Goal: Task Accomplishment & Management: Manage account settings

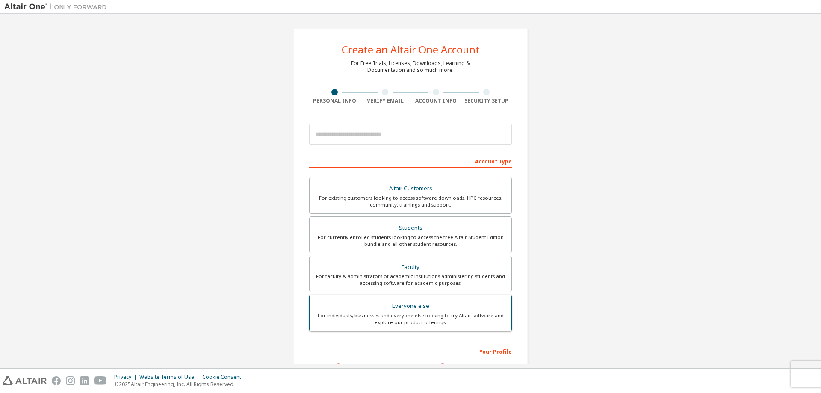
click at [446, 311] on div "Everyone else" at bounding box center [411, 306] width 192 height 12
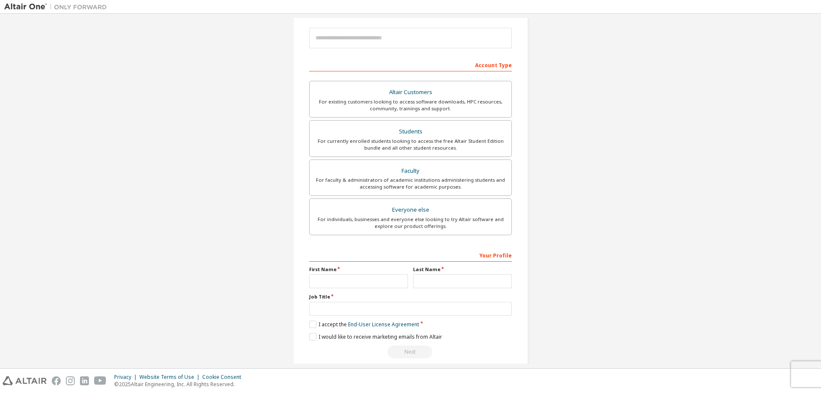
scroll to position [107, 0]
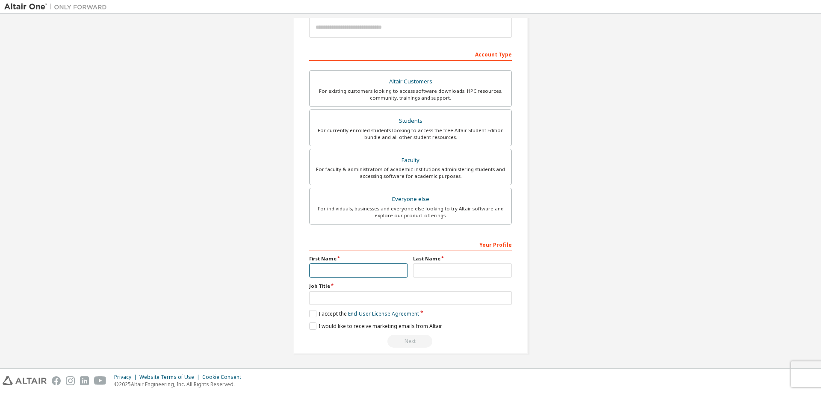
click at [347, 272] on input "text" at bounding box center [358, 270] width 99 height 14
type input "********"
type input "******"
click at [350, 296] on input "text" at bounding box center [410, 298] width 203 height 14
type input "*"
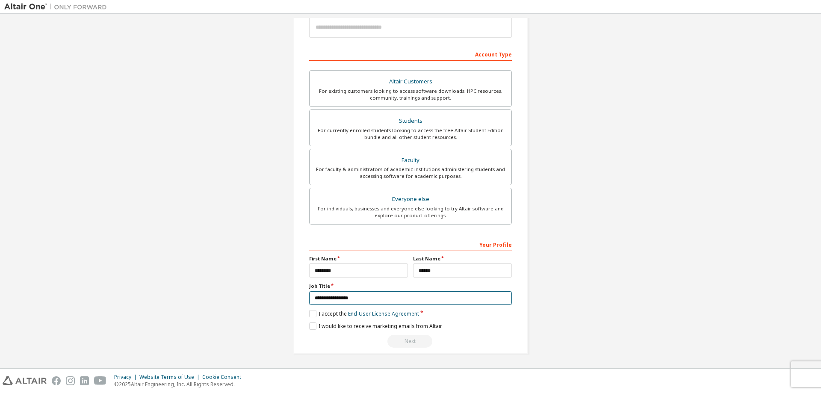
type input "**********"
click at [309, 310] on label "I accept the End-User License Agreement" at bounding box center [364, 313] width 110 height 7
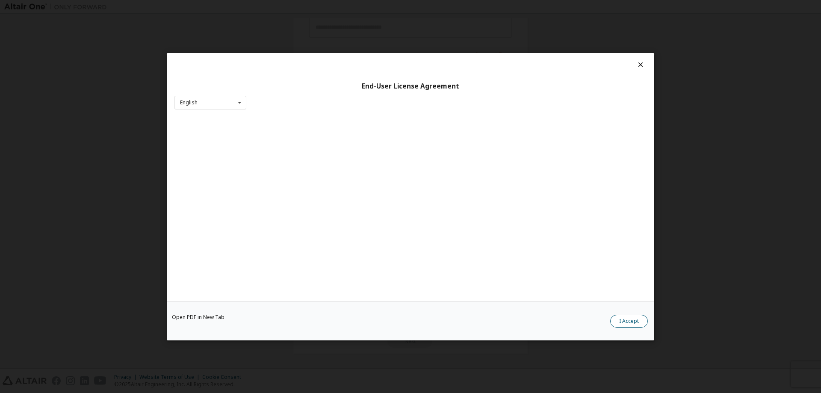
click at [618, 318] on button "I Accept" at bounding box center [629, 320] width 38 height 13
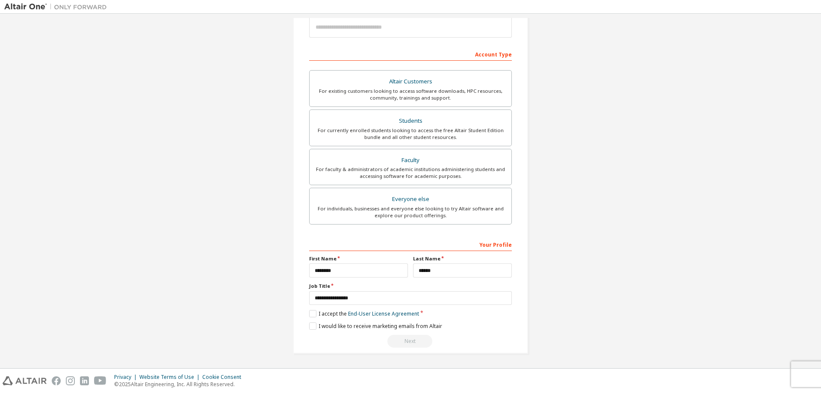
click at [306, 327] on div "**********" at bounding box center [410, 137] width 235 height 432
click at [310, 327] on label "I would like to receive marketing emails from Altair" at bounding box center [375, 325] width 133 height 7
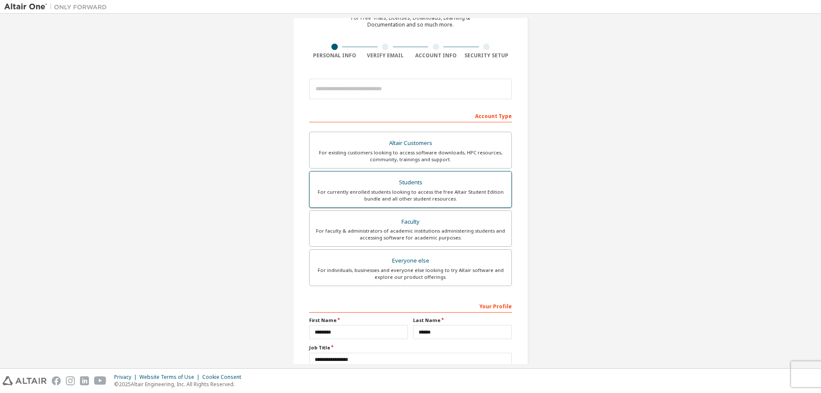
scroll to position [0, 0]
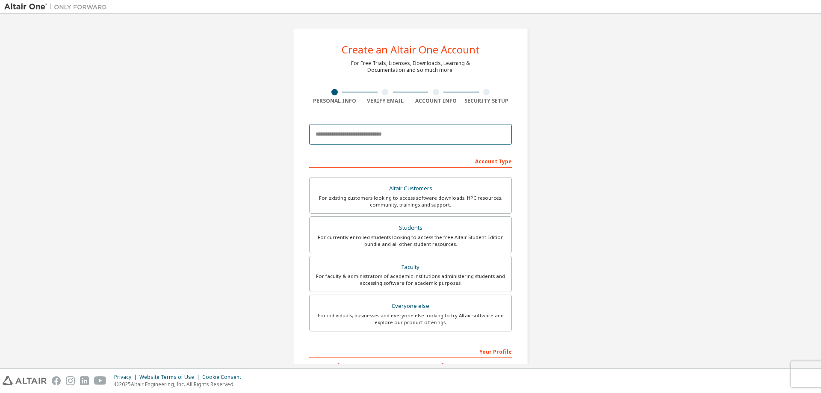
click at [375, 137] on input "email" at bounding box center [410, 134] width 203 height 21
type input "**********"
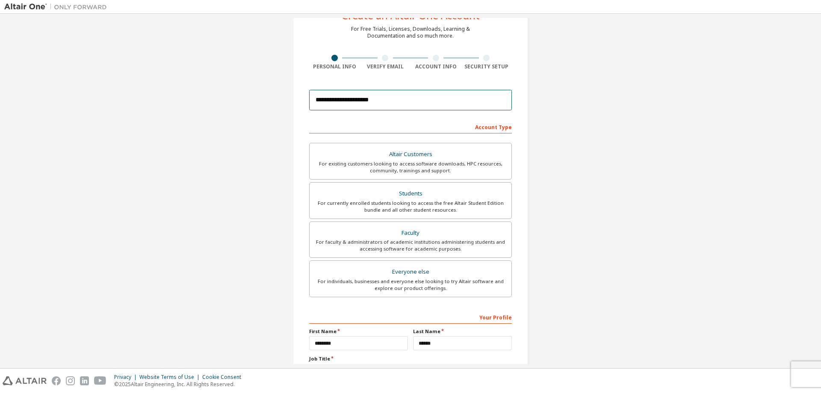
scroll to position [107, 0]
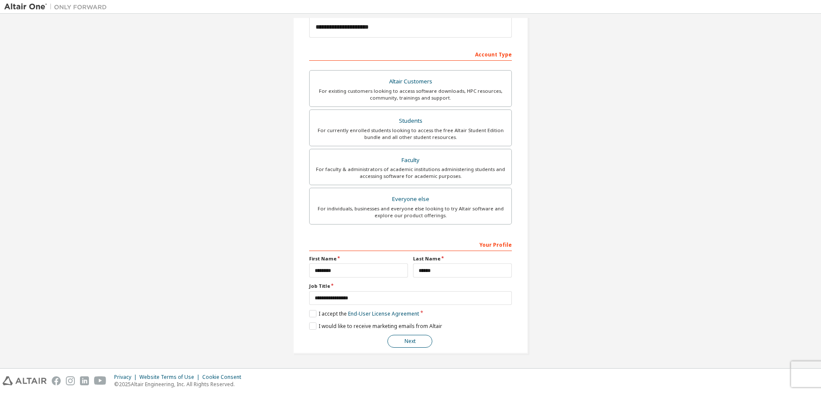
click at [414, 341] on button "Next" at bounding box center [409, 341] width 45 height 13
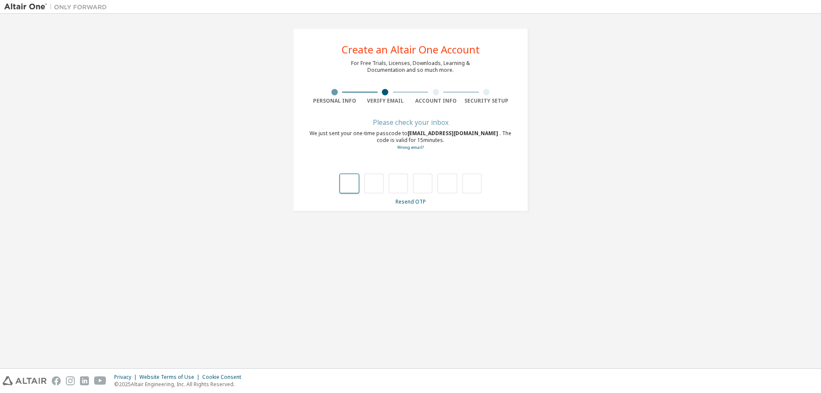
click at [350, 186] on input "text" at bounding box center [349, 184] width 19 height 20
type input "*"
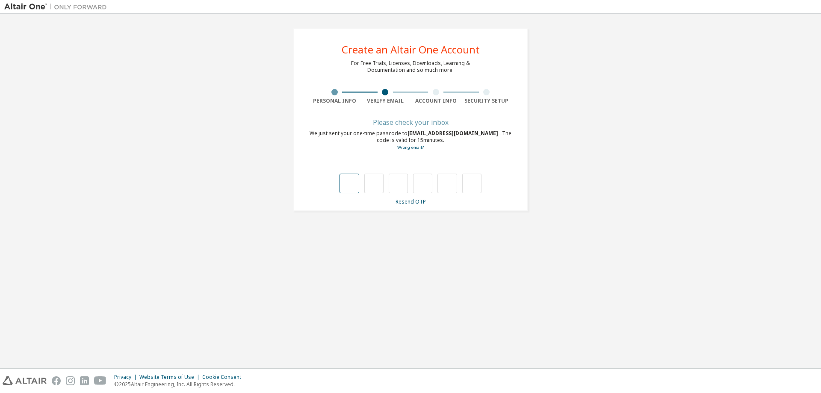
type input "*"
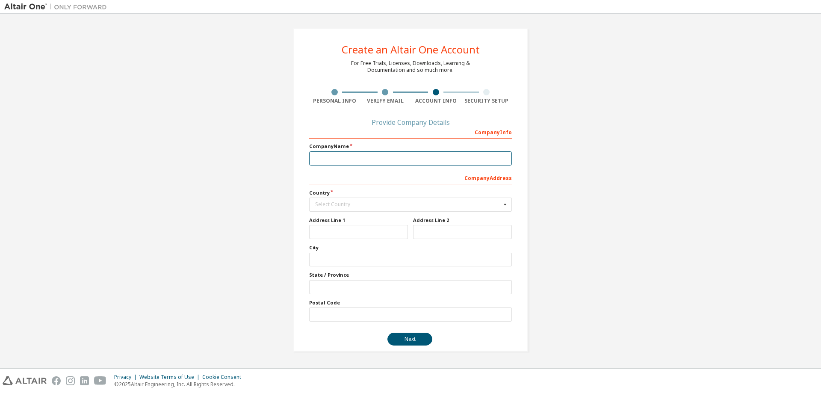
click at [398, 160] on input "text" at bounding box center [410, 158] width 203 height 14
type input "**********"
type input "****"
click at [378, 206] on div "Select Country" at bounding box center [408, 204] width 186 height 5
type input "****"
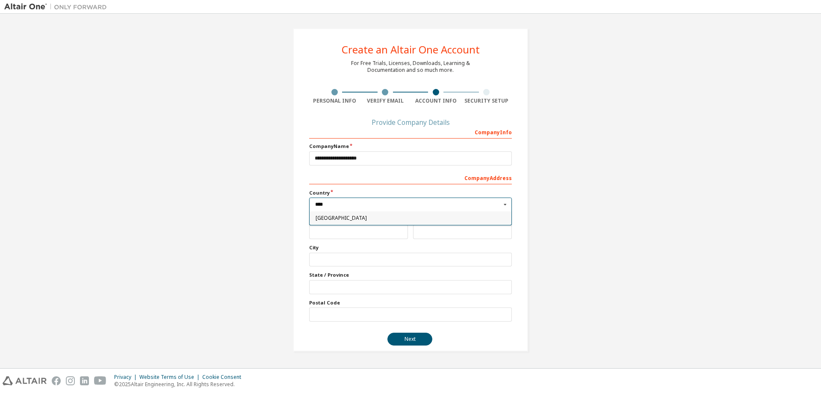
type input "***"
click at [342, 230] on input "text" at bounding box center [358, 232] width 99 height 14
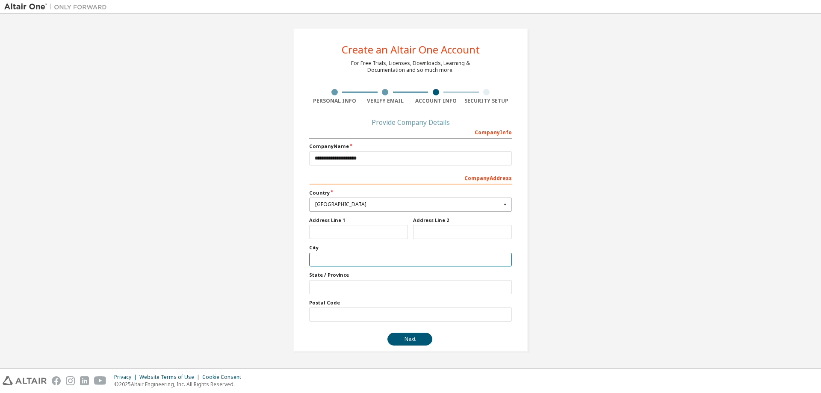
click at [329, 257] on input "text" at bounding box center [410, 260] width 203 height 14
type input "********"
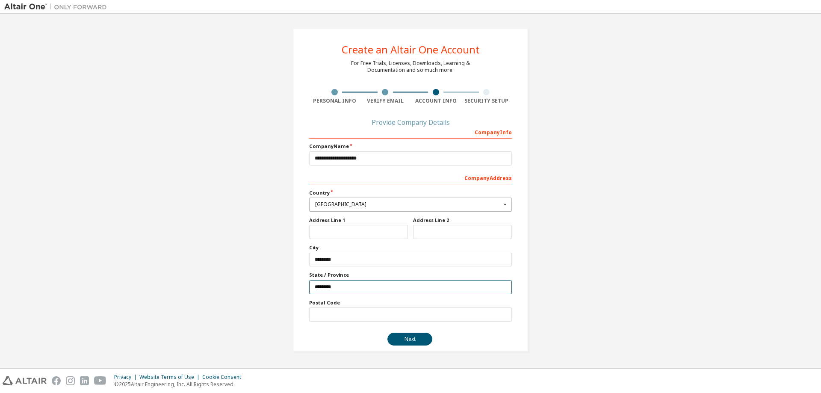
type input "********"
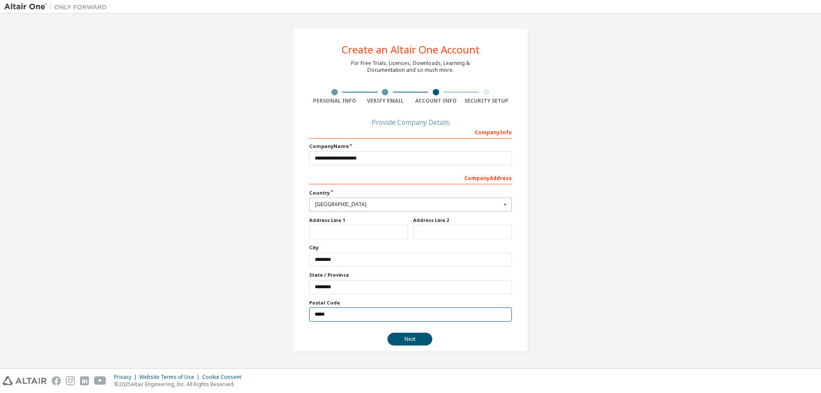
type input "*****"
click at [326, 234] on input "text" at bounding box center [358, 232] width 99 height 14
type input "*"
type input "**********"
click at [409, 336] on button "Next" at bounding box center [409, 339] width 45 height 13
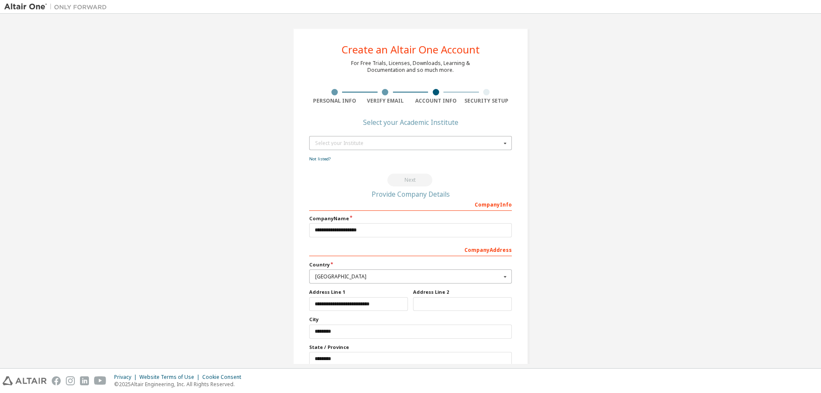
click at [382, 143] on div "Select your Institute" at bounding box center [408, 143] width 186 height 5
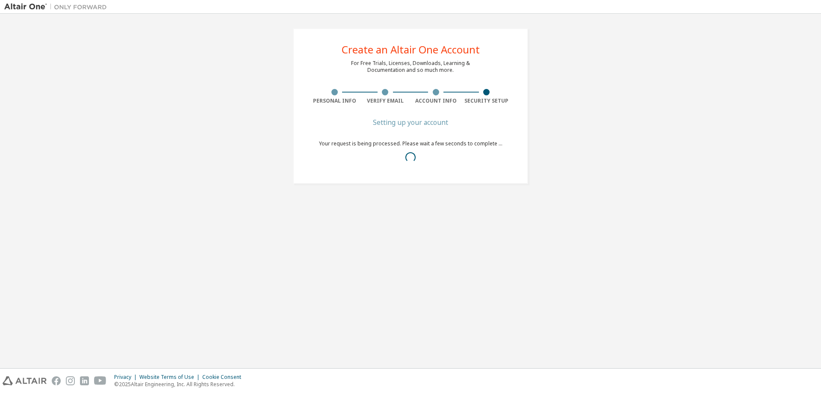
click at [722, 66] on div "Create an Altair One Account For Free Trials, Licenses, Downloads, Learning & D…" at bounding box center [410, 106] width 812 height 176
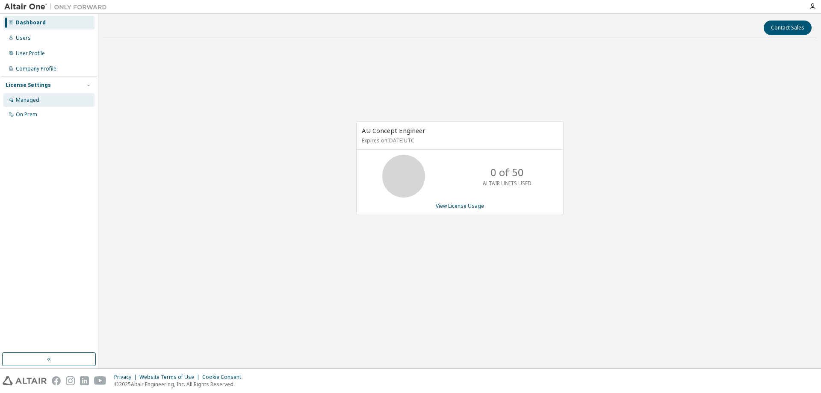
click at [22, 97] on div "Managed" at bounding box center [28, 100] width 24 height 7
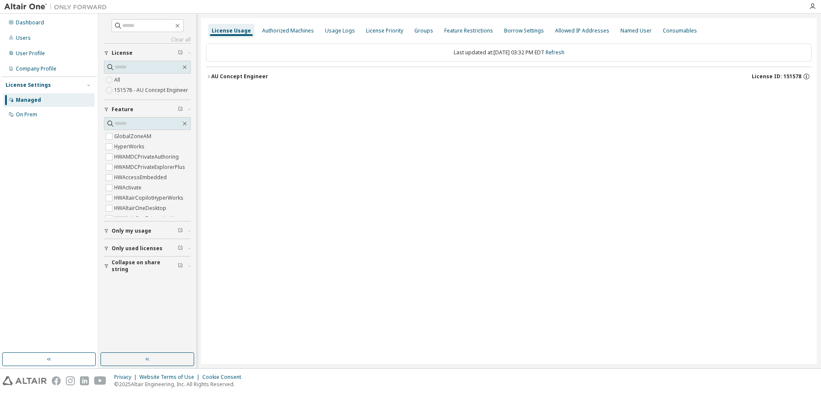
click at [220, 77] on div "AU Concept Engineer" at bounding box center [239, 76] width 57 height 7
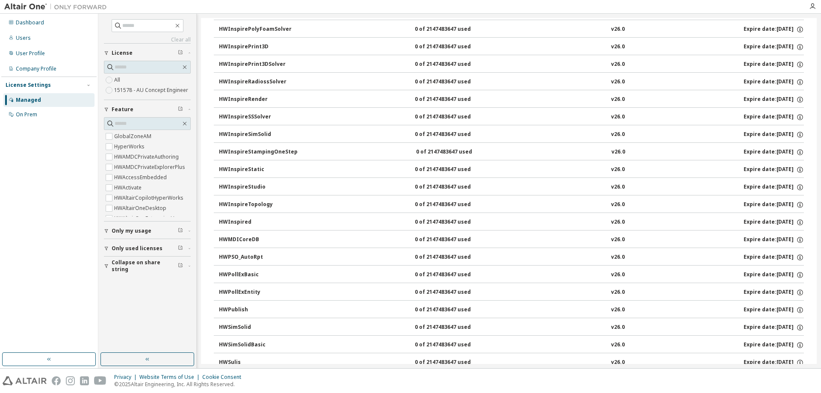
scroll to position [1283, 0]
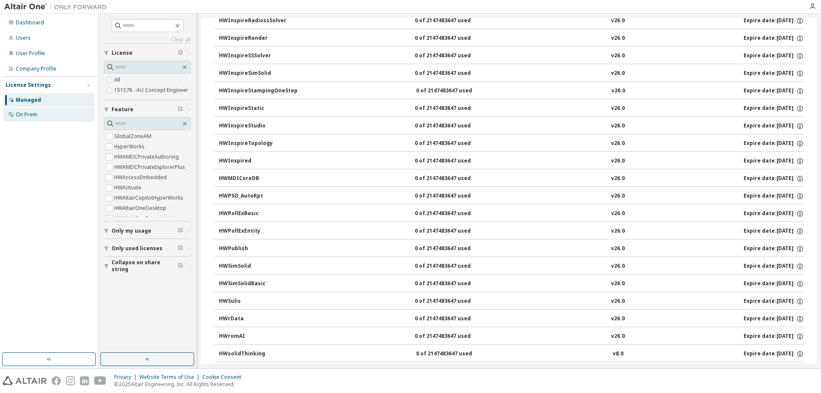
click at [34, 117] on div "On Prem" at bounding box center [26, 114] width 21 height 7
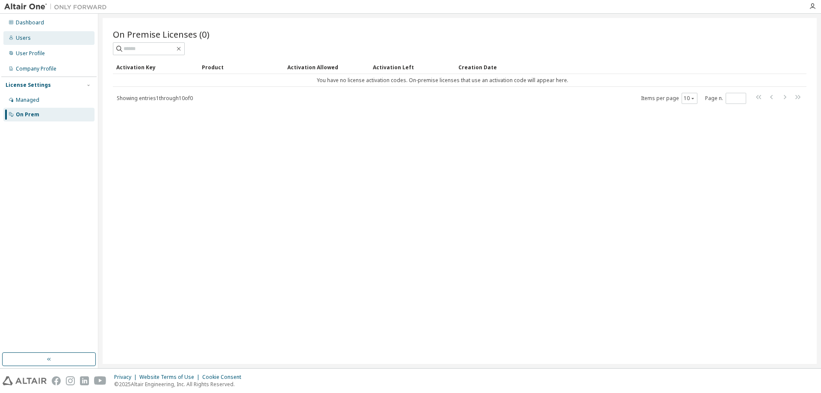
click at [29, 39] on div "Users" at bounding box center [23, 38] width 15 height 7
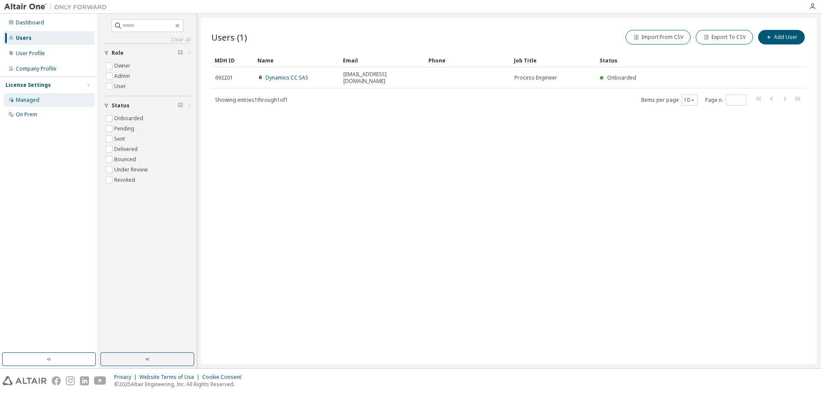
click at [39, 98] on div "Managed" at bounding box center [48, 100] width 91 height 14
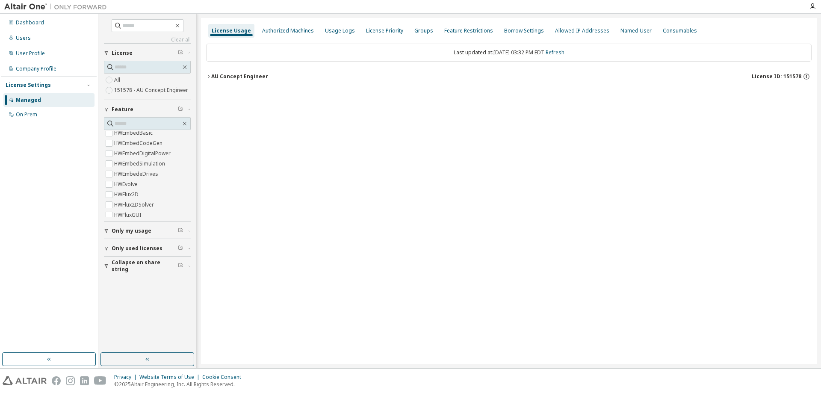
scroll to position [214, 0]
click at [812, 6] on icon "button" at bounding box center [812, 6] width 7 height 7
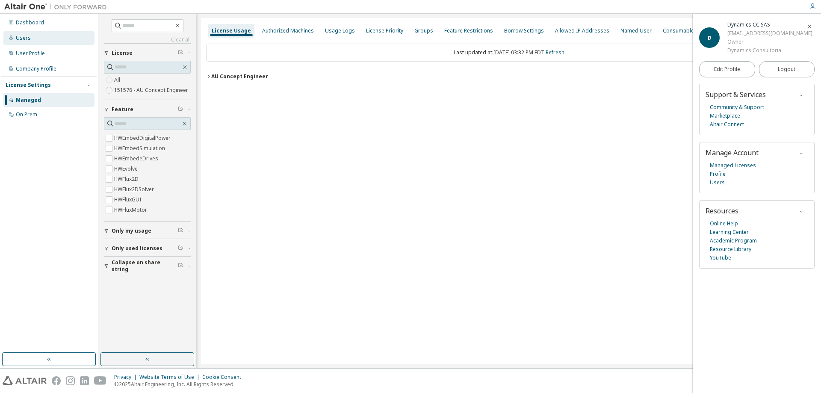
click at [24, 38] on div "Users" at bounding box center [23, 38] width 15 height 7
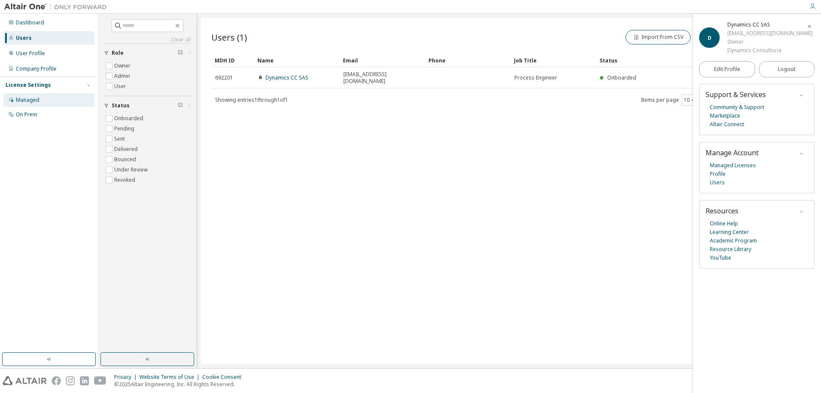
click at [36, 100] on div "Managed" at bounding box center [28, 100] width 24 height 7
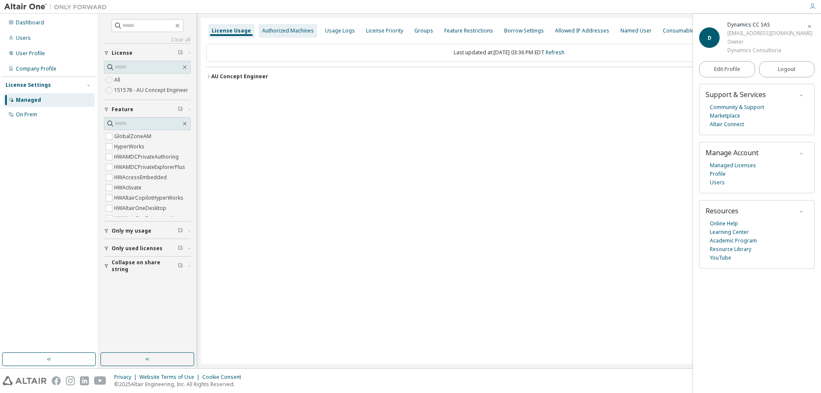
click at [283, 32] on div "Authorized Machines" at bounding box center [288, 30] width 52 height 7
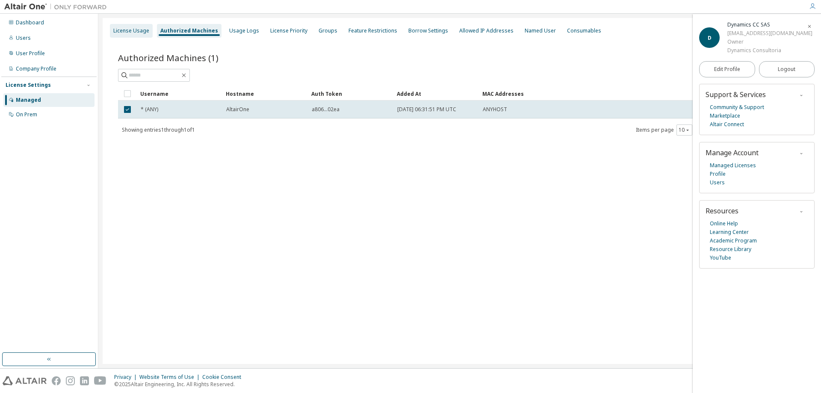
click at [139, 32] on div "License Usage" at bounding box center [131, 30] width 36 height 7
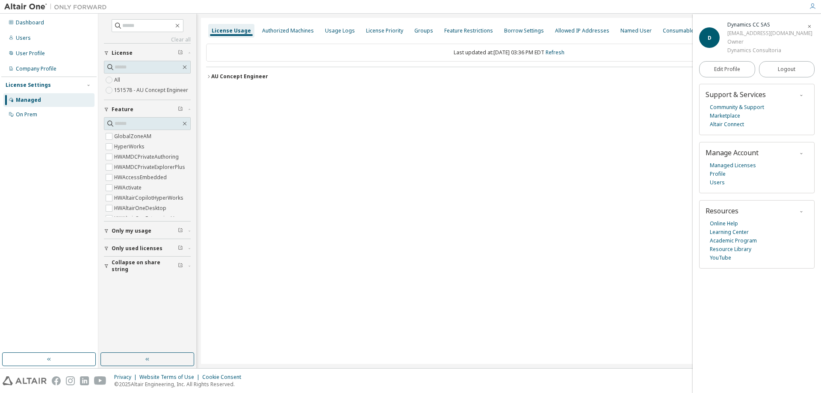
click at [209, 76] on icon "button" at bounding box center [208, 76] width 5 height 5
click at [210, 77] on icon "button" at bounding box center [208, 76] width 5 height 5
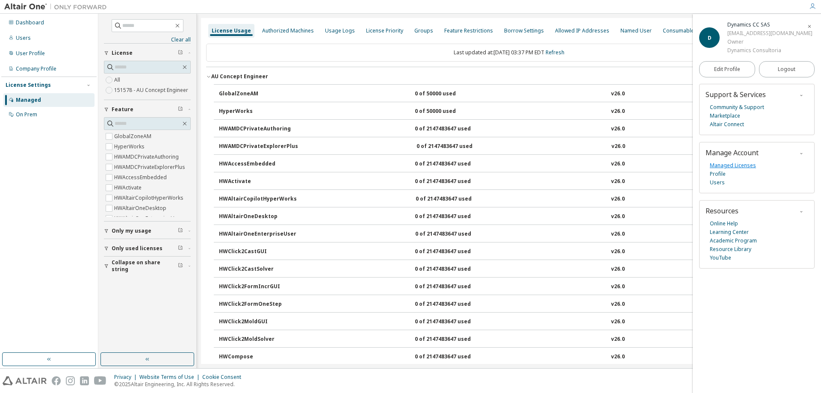
click at [726, 163] on link "Managed Licenses" at bounding box center [733, 165] width 46 height 9
click at [244, 92] on div "GlobalZoneAM" at bounding box center [257, 94] width 77 height 8
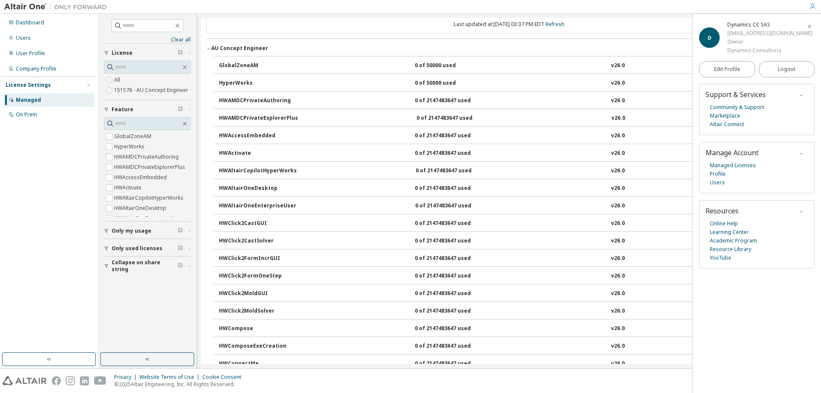
scroll to position [43, 0]
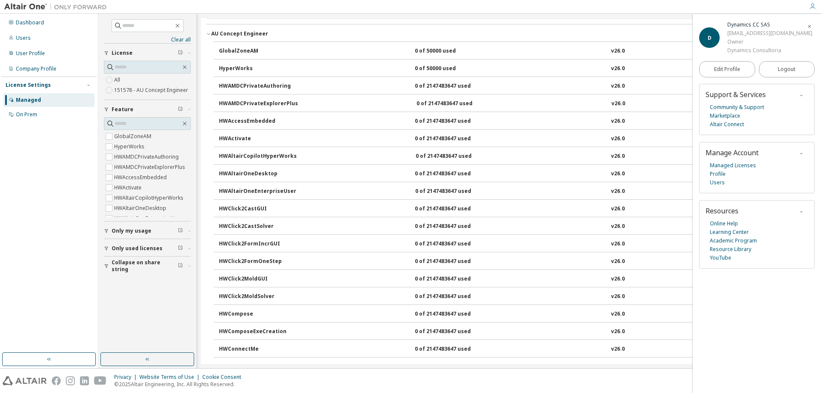
drag, startPoint x: 370, startPoint y: 245, endPoint x: 697, endPoint y: 242, distance: 326.7
click at [819, 224] on body "Dashboard Users User Profile Company Profile License Settings Managed On Prem C…" at bounding box center [410, 196] width 821 height 393
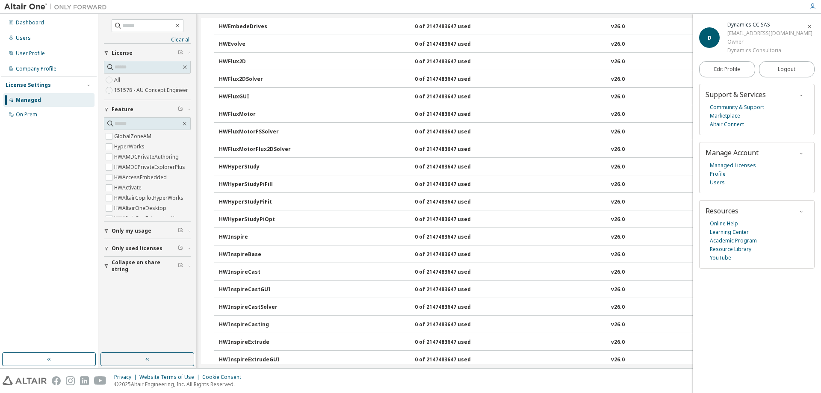
click at [234, 260] on button "HWInspireBase 0 of 2147483647 used v26.0 Expire date: 2025-09-26" at bounding box center [511, 254] width 585 height 19
click at [245, 253] on div "HWInspireBase" at bounding box center [257, 255] width 77 height 8
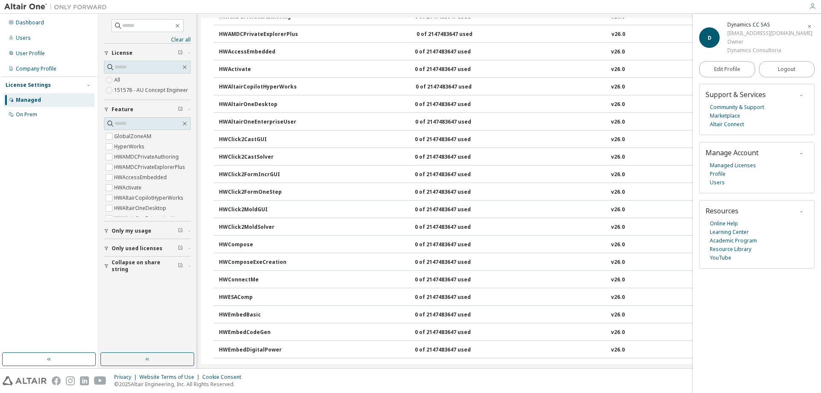
scroll to position [0, 0]
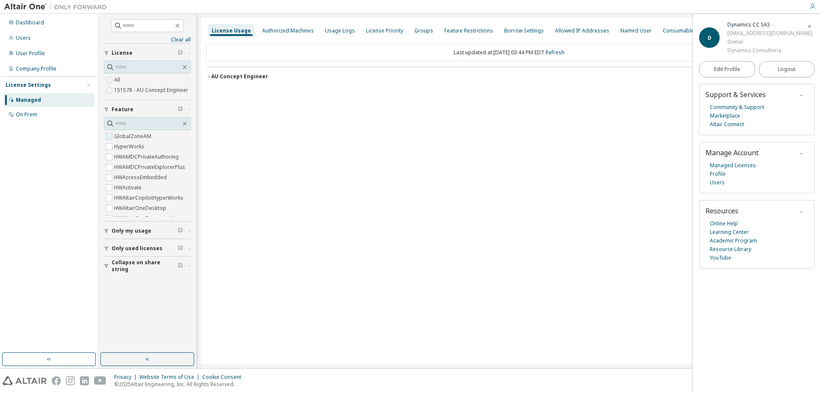
click at [135, 136] on label "GlobalZoneAM" at bounding box center [133, 136] width 39 height 10
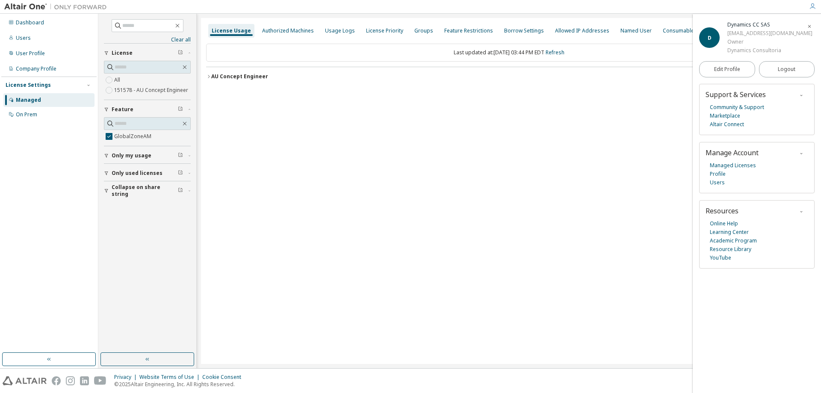
click at [211, 79] on icon "button" at bounding box center [208, 76] width 5 height 5
click at [222, 91] on div "GlobalZoneAM" at bounding box center [257, 94] width 77 height 8
click at [230, 95] on div "GlobalZoneAM" at bounding box center [257, 94] width 77 height 8
click at [284, 31] on div "Authorized Machines" at bounding box center [288, 30] width 52 height 7
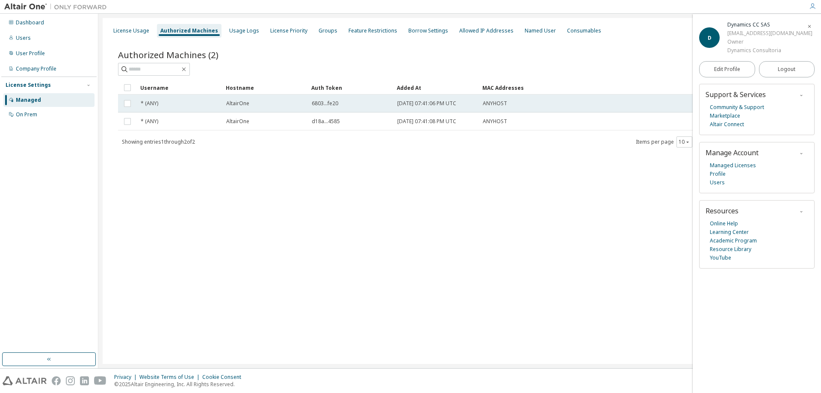
click at [142, 105] on span "* (ANY)" at bounding box center [150, 103] width 18 height 7
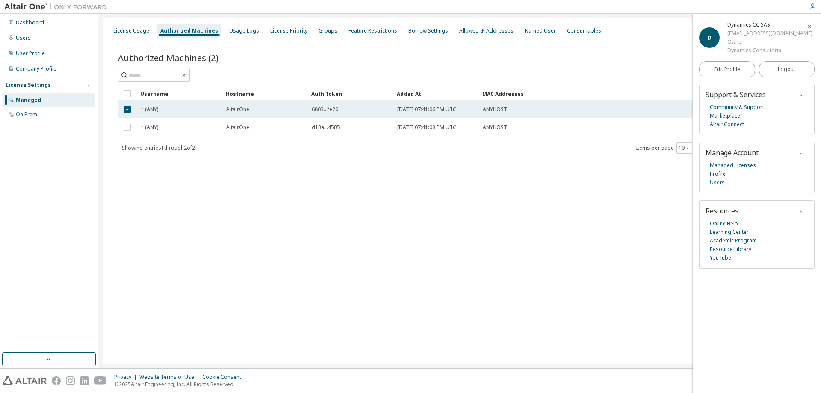
click at [233, 112] on span "AltairOne" at bounding box center [237, 109] width 23 height 7
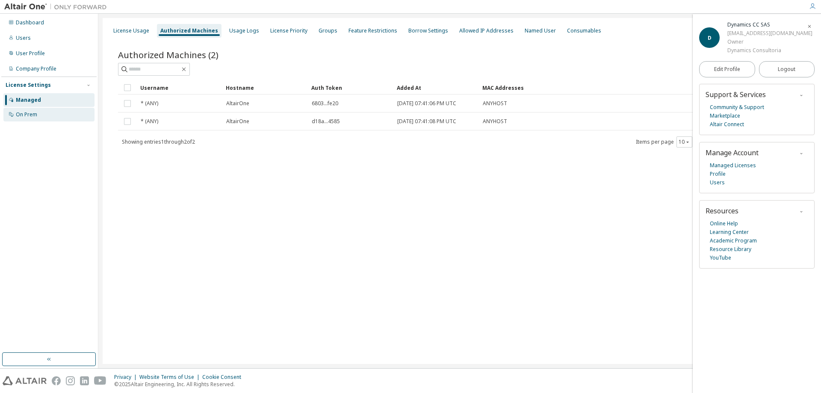
click at [32, 117] on div "On Prem" at bounding box center [26, 114] width 21 height 7
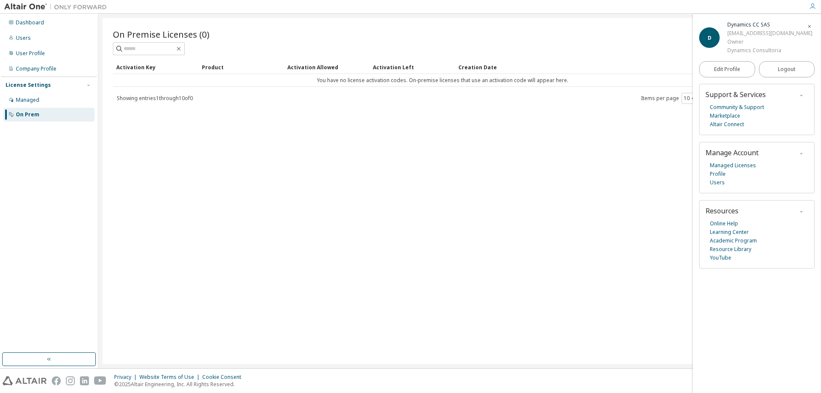
click at [207, 81] on td "You have no license activation codes. On-premise licenses that use an activatio…" at bounding box center [442, 80] width 659 height 13
click at [721, 117] on link "Marketplace" at bounding box center [725, 116] width 30 height 9
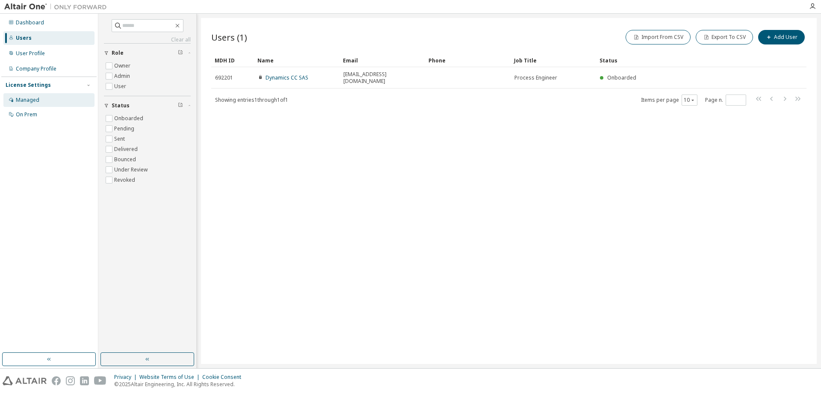
click at [35, 98] on div "Managed" at bounding box center [28, 100] width 24 height 7
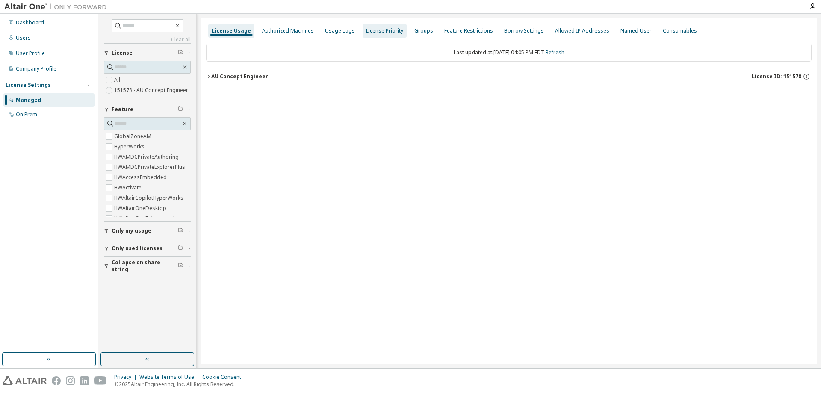
click at [390, 30] on div "License Priority" at bounding box center [384, 30] width 37 height 7
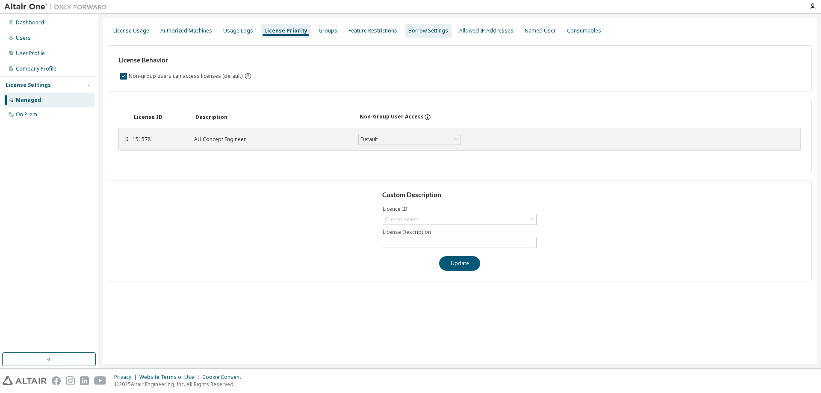
click at [425, 31] on div "Borrow Settings" at bounding box center [428, 30] width 40 height 7
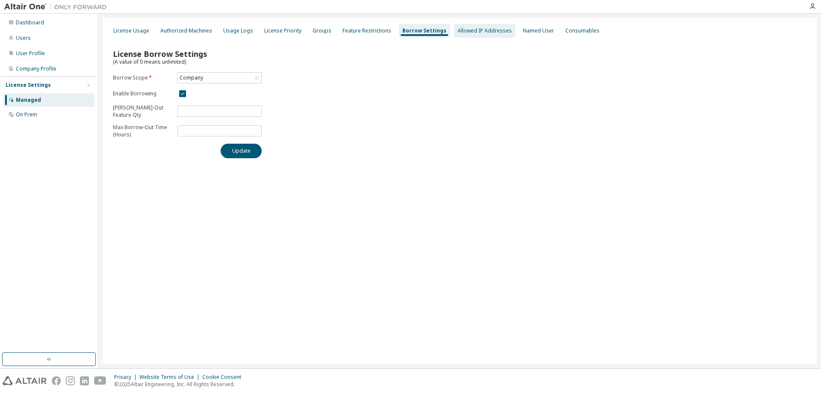
click at [473, 31] on div "Allowed IP Addresses" at bounding box center [485, 30] width 54 height 7
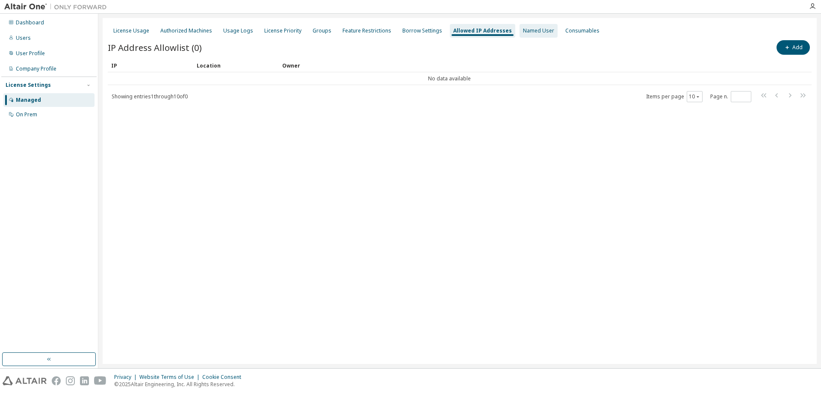
click at [520, 35] on div "Named User" at bounding box center [539, 31] width 38 height 14
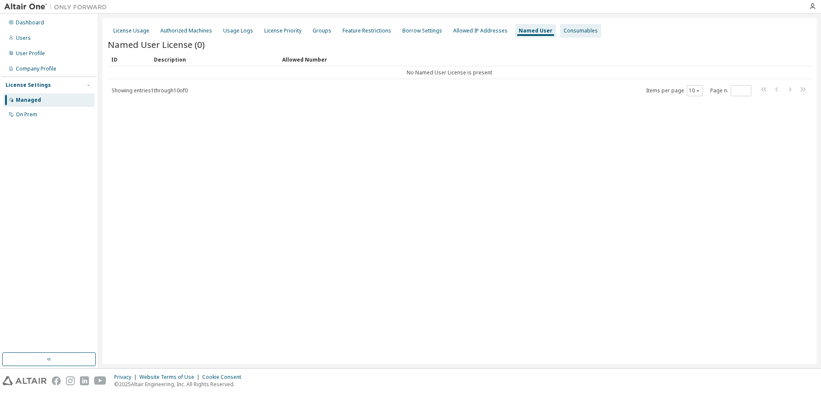
click at [564, 28] on div "Consumables" at bounding box center [581, 30] width 34 height 7
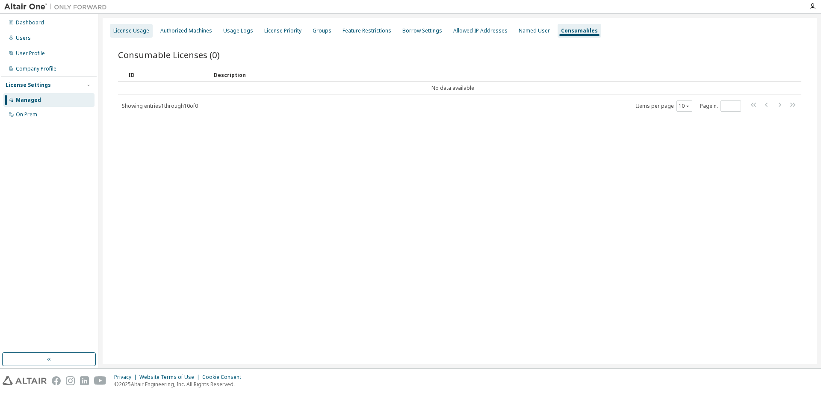
click at [134, 33] on div "License Usage" at bounding box center [131, 30] width 36 height 7
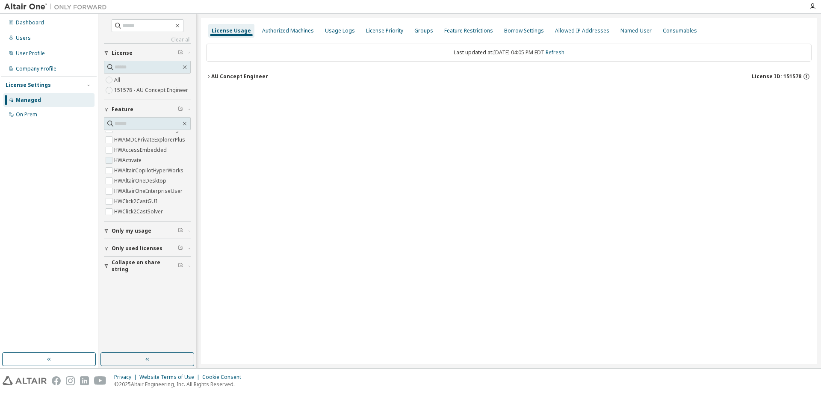
scroll to position [43, 0]
click at [286, 26] on div "Authorized Machines" at bounding box center [288, 31] width 59 height 14
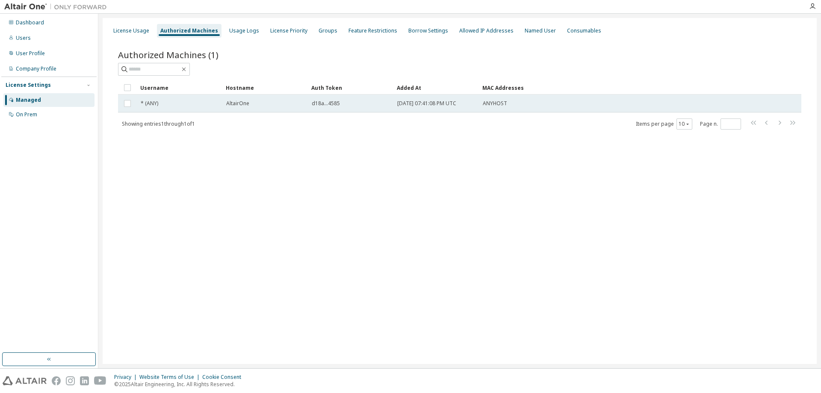
click at [231, 104] on span "AltairOne" at bounding box center [237, 103] width 23 height 7
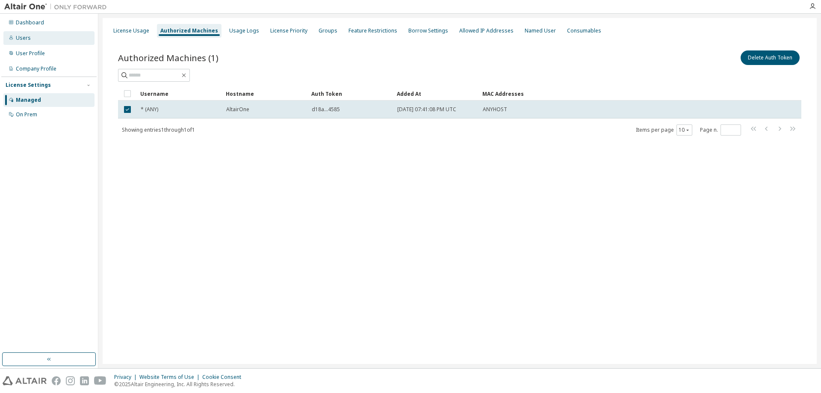
click at [27, 38] on div "Users" at bounding box center [23, 38] width 15 height 7
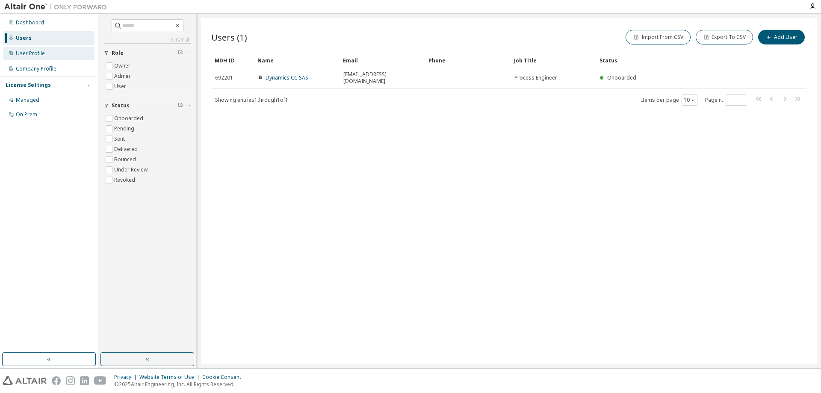
click at [39, 51] on div "User Profile" at bounding box center [30, 53] width 29 height 7
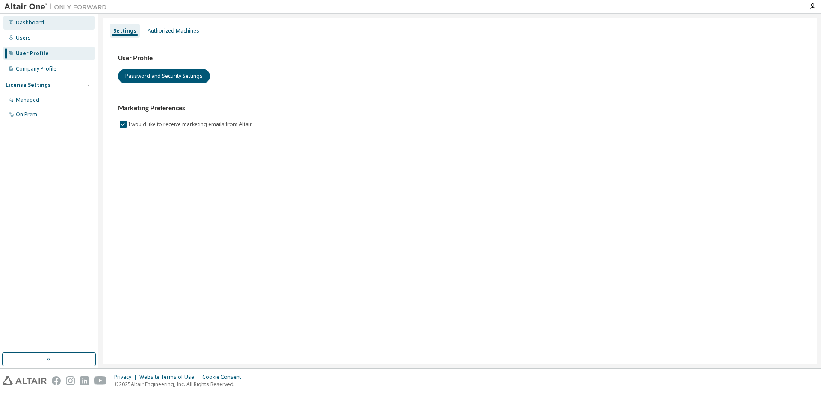
click at [28, 22] on div "Dashboard" at bounding box center [30, 22] width 28 height 7
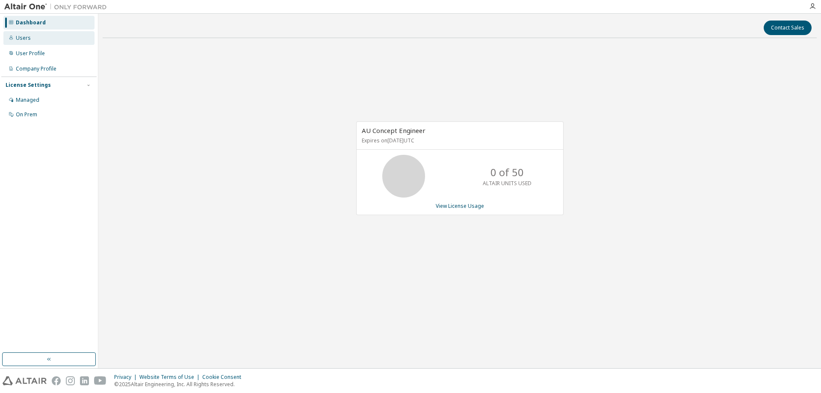
click at [35, 40] on div "Users" at bounding box center [48, 38] width 91 height 14
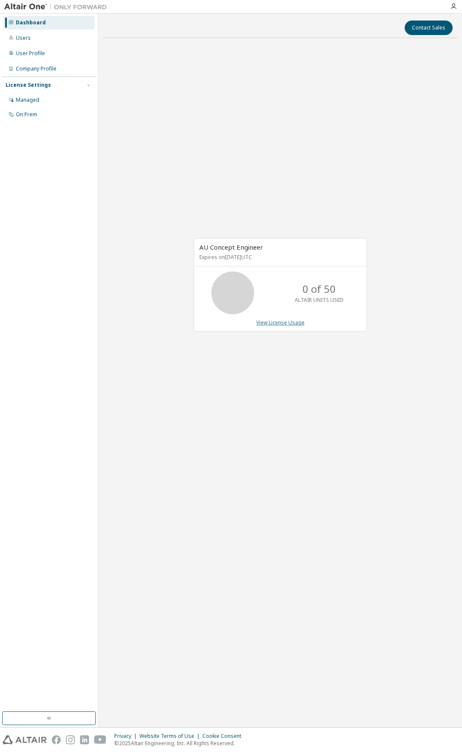
click at [281, 322] on link "View License Usage" at bounding box center [280, 322] width 48 height 7
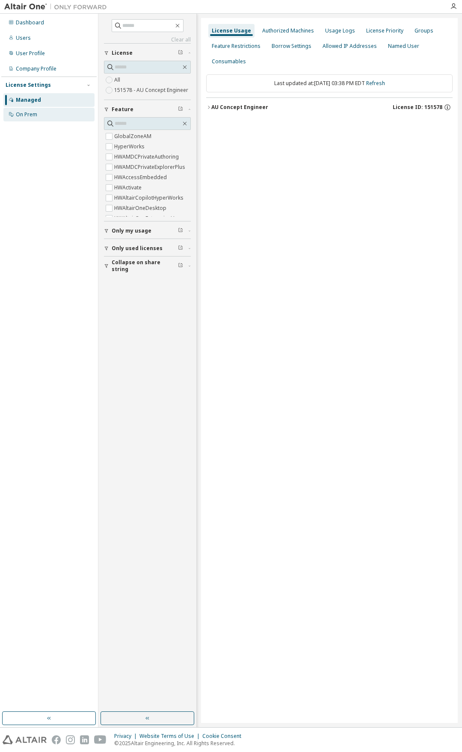
click at [27, 113] on div "On Prem" at bounding box center [26, 114] width 21 height 7
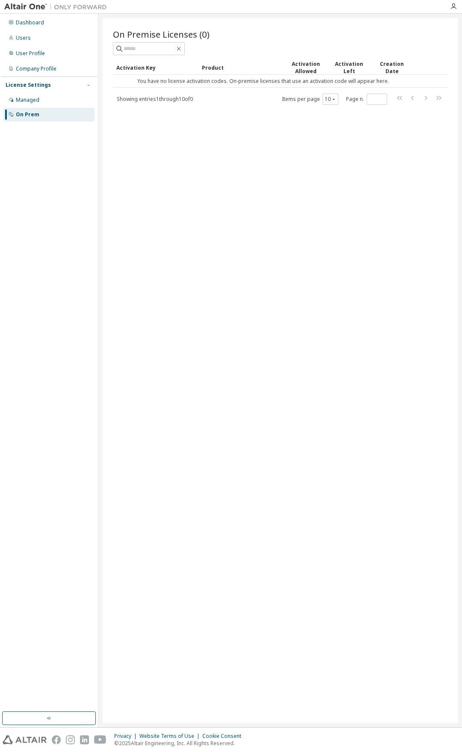
click at [337, 151] on div "On Premise Licenses (0) Clear Load Save Save As Field Operator Value Select fil…" at bounding box center [280, 370] width 355 height 705
click at [21, 104] on div "Managed" at bounding box center [48, 100] width 91 height 14
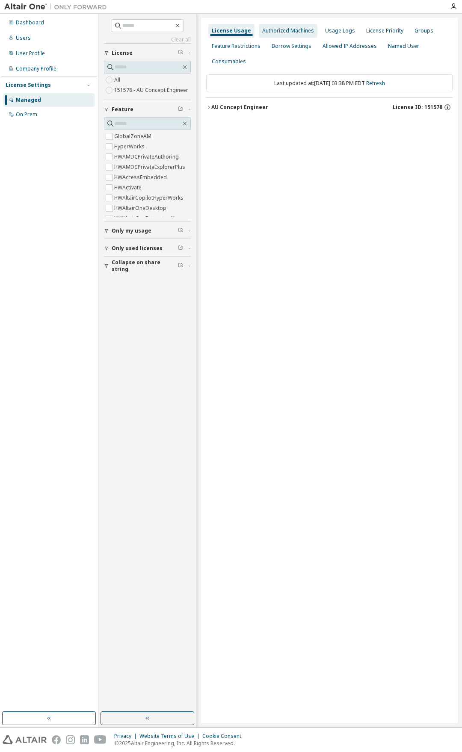
click at [278, 33] on div "Authorized Machines" at bounding box center [288, 30] width 52 height 7
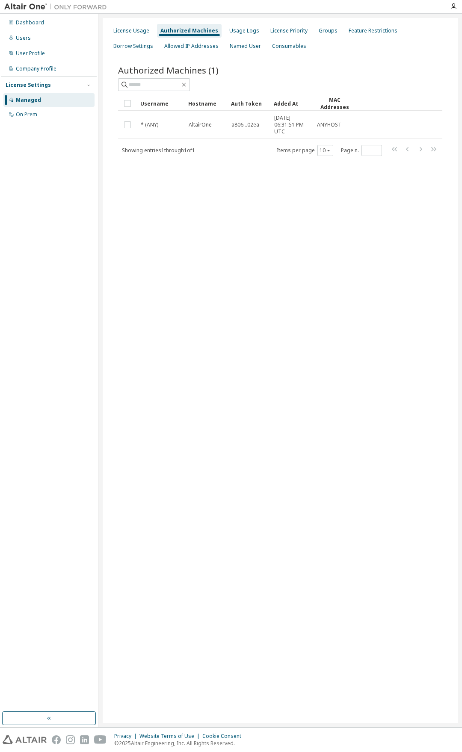
click at [248, 98] on div "Auth Token" at bounding box center [249, 104] width 36 height 14
click at [249, 102] on div "Auth Token" at bounding box center [249, 103] width 36 height 15
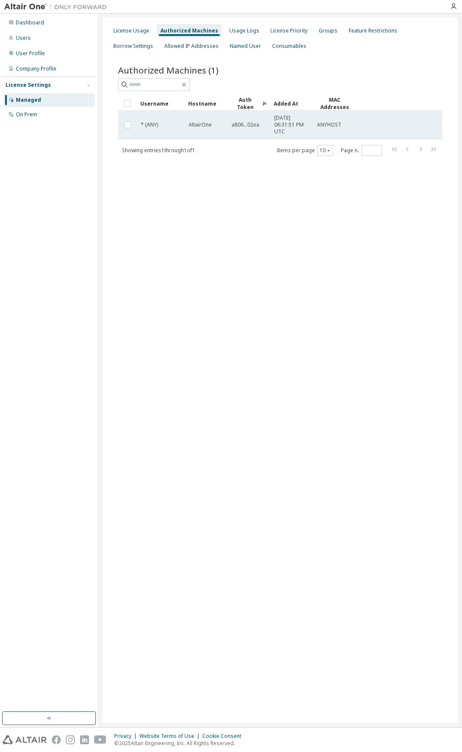
click at [248, 122] on span "a806...02ea" at bounding box center [245, 124] width 28 height 7
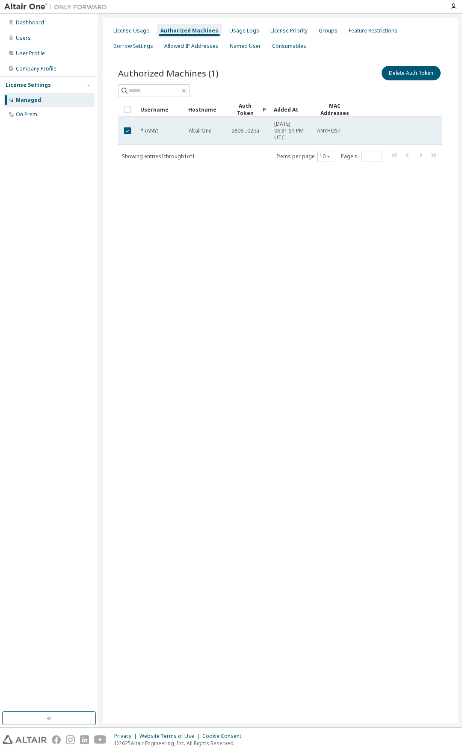
click at [240, 130] on span "a806...02ea" at bounding box center [245, 130] width 28 height 7
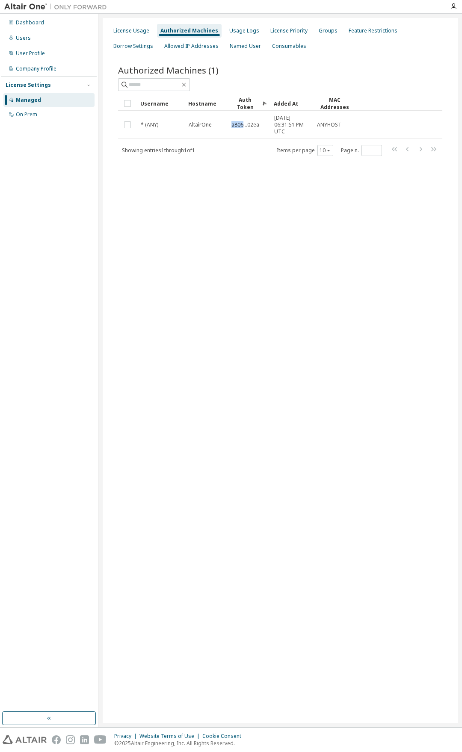
click at [240, 130] on td "a806...02ea" at bounding box center [248, 125] width 43 height 28
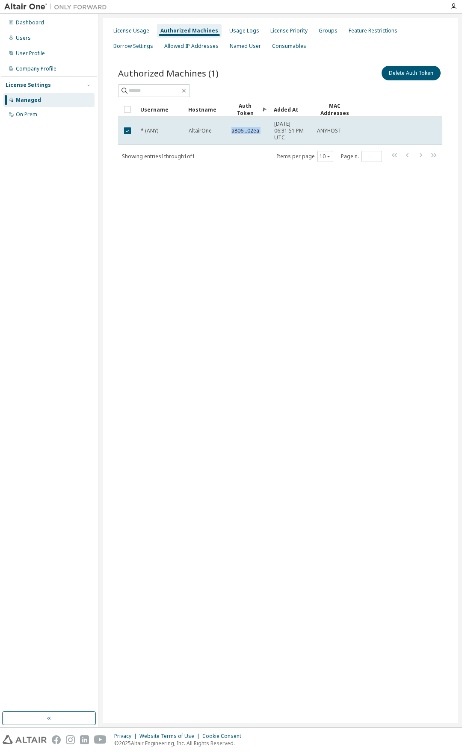
click at [240, 130] on span "a806...02ea" at bounding box center [245, 130] width 28 height 7
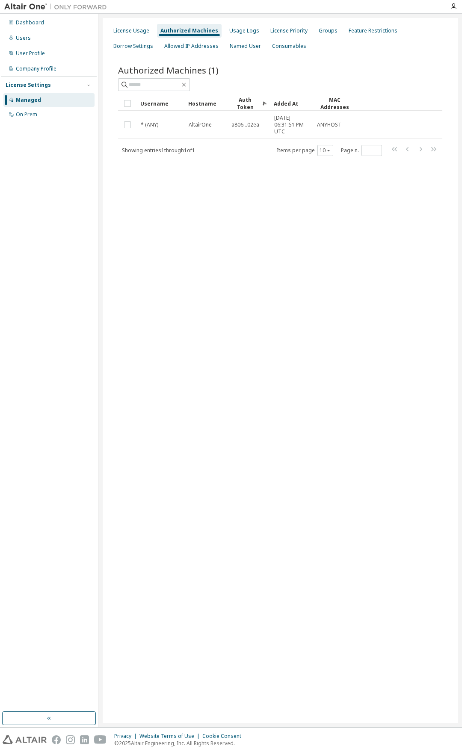
click at [250, 168] on div "Authorized Machines (1) Clear Load Save Save As Field Operator Value Select fil…" at bounding box center [280, 116] width 345 height 125
click at [129, 35] on div "License Usage" at bounding box center [131, 31] width 43 height 14
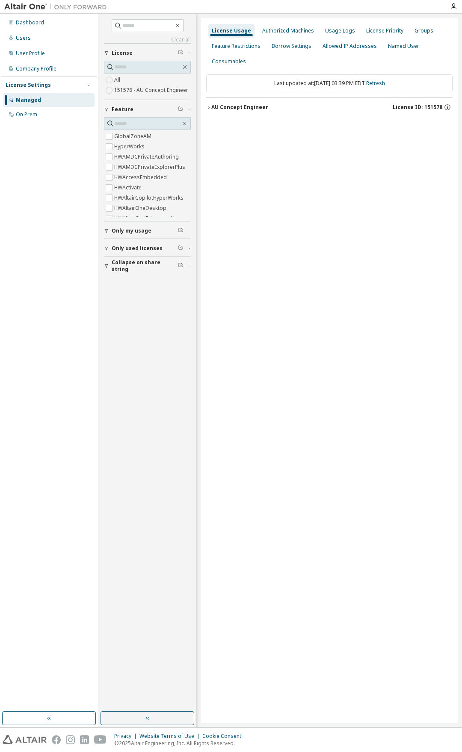
click at [107, 247] on icon "button" at bounding box center [106, 249] width 3 height 4
click at [127, 289] on span "Collapse on share string" at bounding box center [145, 291] width 66 height 14
click at [127, 233] on span "Only my usage" at bounding box center [132, 230] width 40 height 7
click at [30, 111] on div "On Prem" at bounding box center [26, 114] width 21 height 7
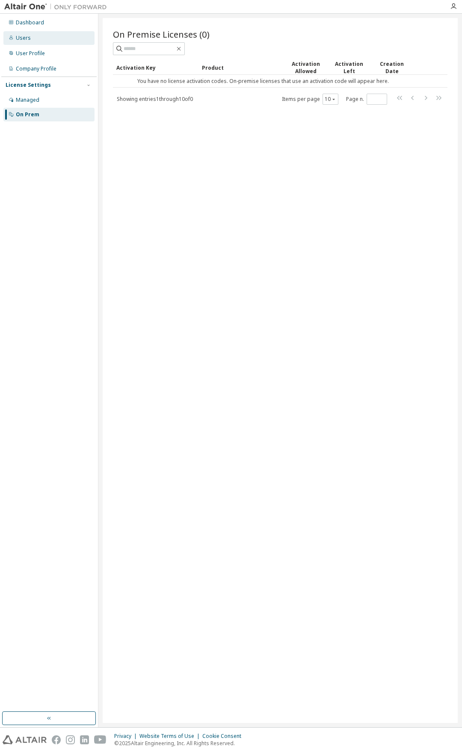
click at [30, 36] on div "Users" at bounding box center [48, 38] width 91 height 14
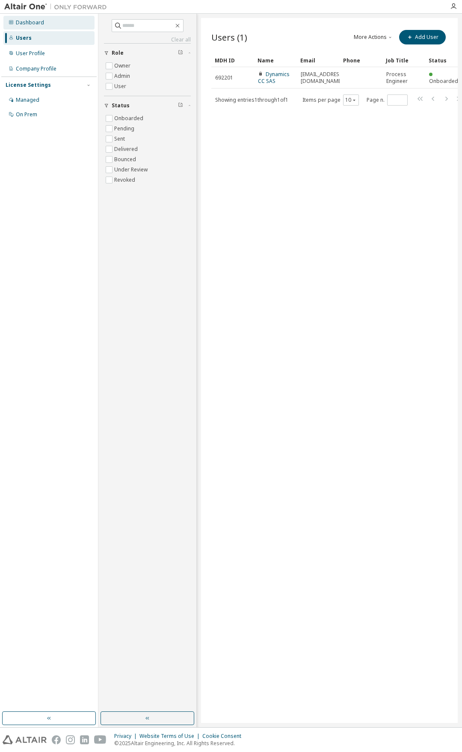
click at [35, 22] on div "Dashboard" at bounding box center [30, 22] width 28 height 7
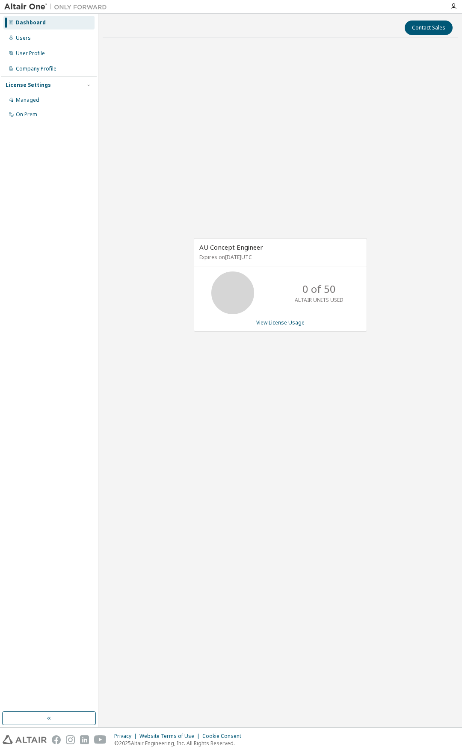
click at [228, 283] on icon at bounding box center [232, 292] width 21 height 21
click at [22, 27] on div "Dashboard" at bounding box center [48, 23] width 91 height 14
click at [24, 38] on div "Users" at bounding box center [23, 38] width 15 height 7
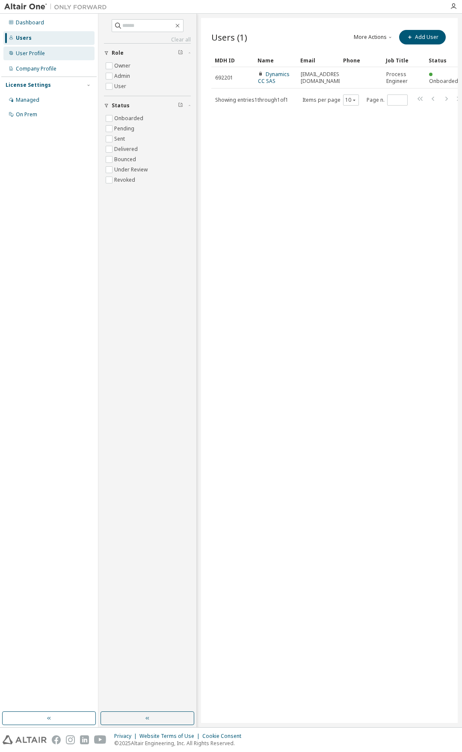
click at [36, 51] on div "User Profile" at bounding box center [30, 53] width 29 height 7
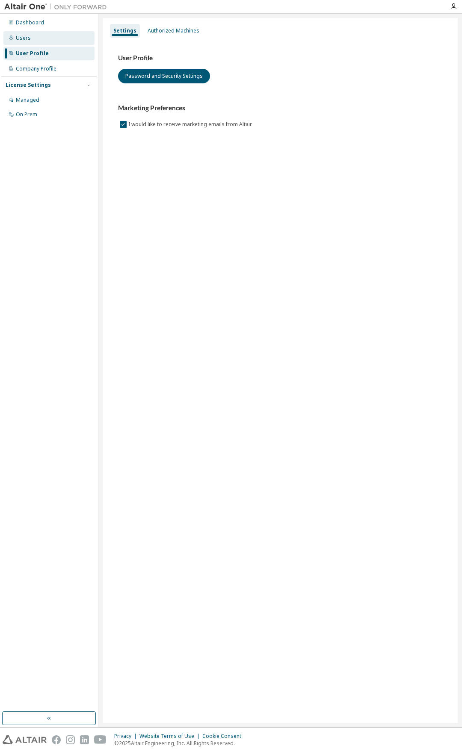
click at [25, 38] on div "Users" at bounding box center [23, 38] width 15 height 7
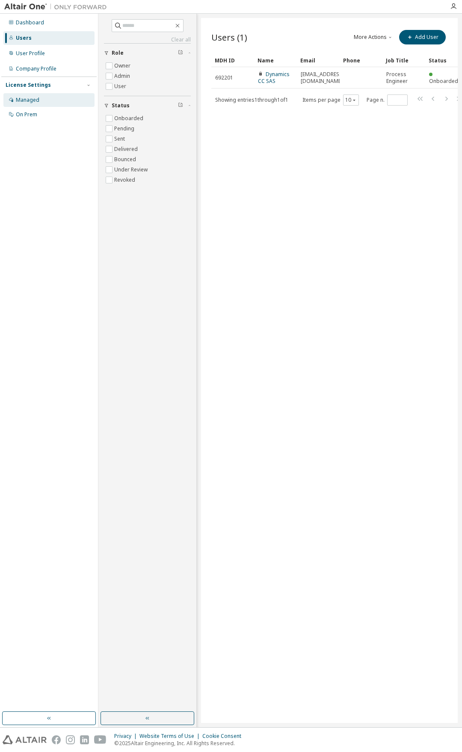
click at [36, 97] on div "Managed" at bounding box center [28, 100] width 24 height 7
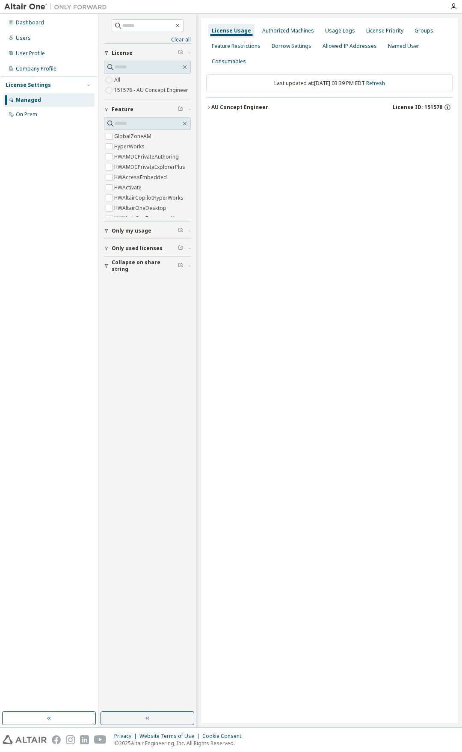
click at [245, 109] on div "AU Concept Engineer" at bounding box center [239, 107] width 57 height 7
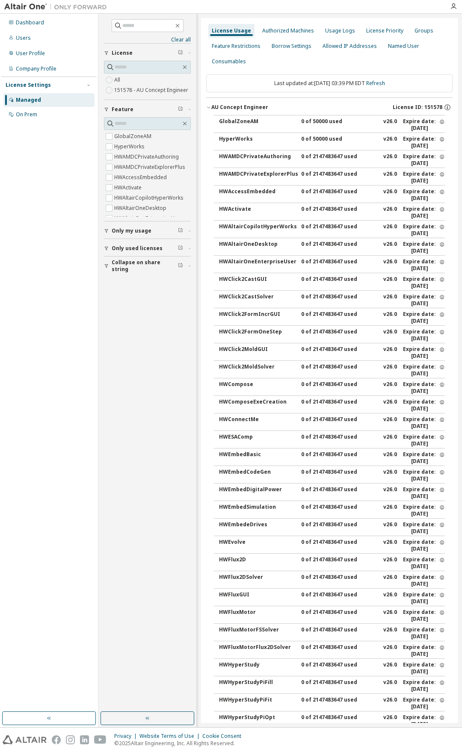
click at [31, 104] on div "Managed" at bounding box center [48, 100] width 91 height 14
click at [46, 110] on div "On Prem" at bounding box center [48, 115] width 91 height 14
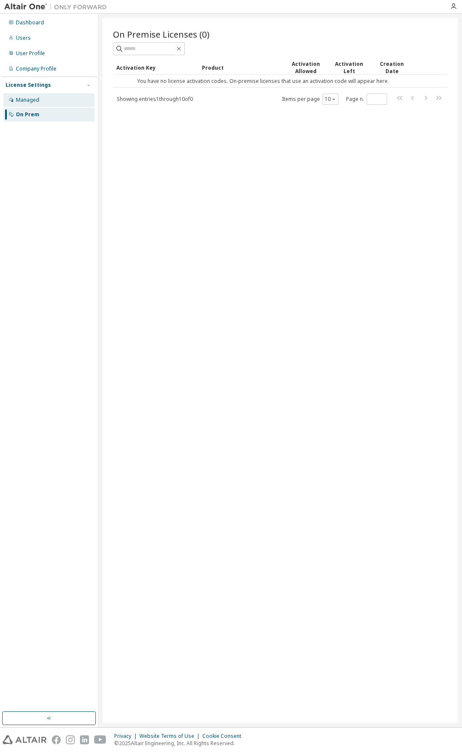
click at [39, 101] on div "Managed" at bounding box center [48, 100] width 91 height 14
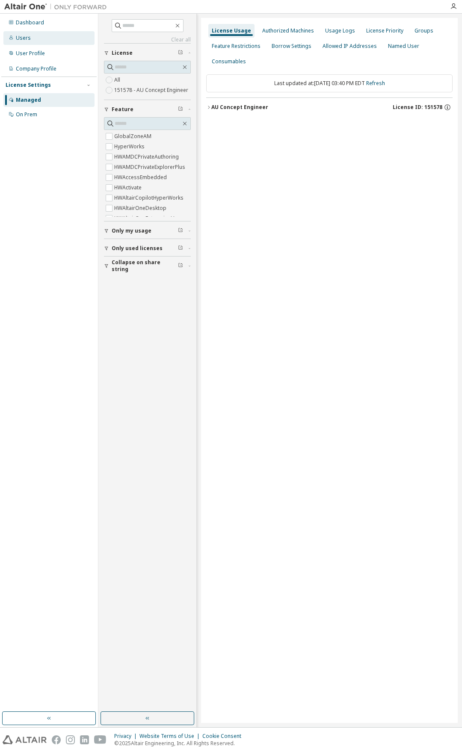
click at [27, 37] on div "Users" at bounding box center [23, 38] width 15 height 7
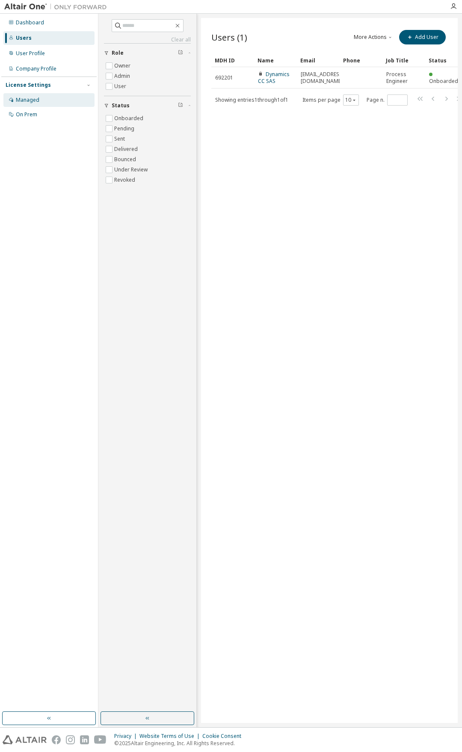
click at [36, 97] on div "Managed" at bounding box center [28, 100] width 24 height 7
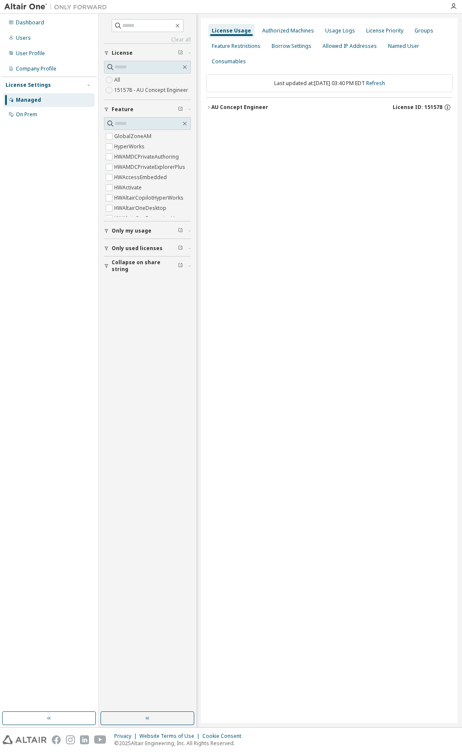
click at [206, 107] on icon "button" at bounding box center [208, 107] width 5 height 5
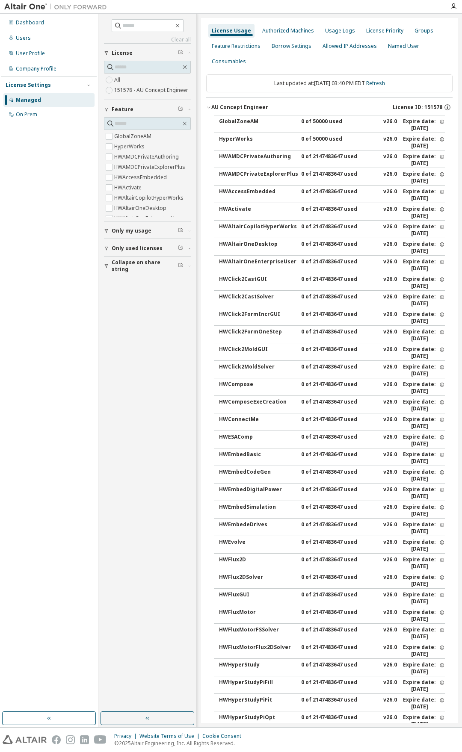
click at [206, 107] on icon "button" at bounding box center [208, 107] width 5 height 5
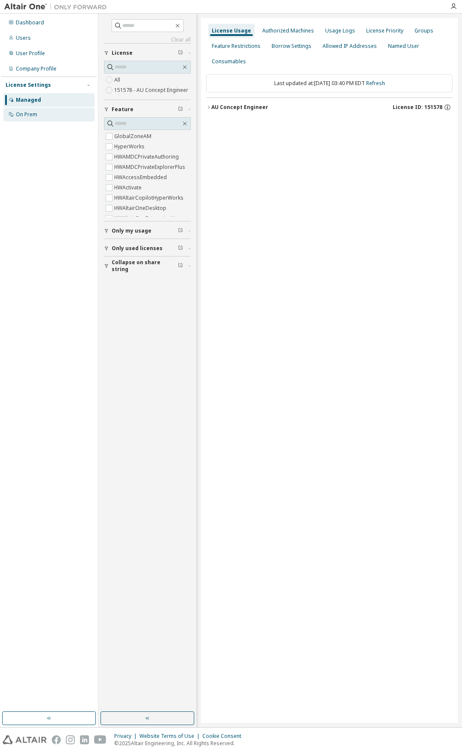
click at [40, 115] on div "On Prem" at bounding box center [48, 115] width 91 height 14
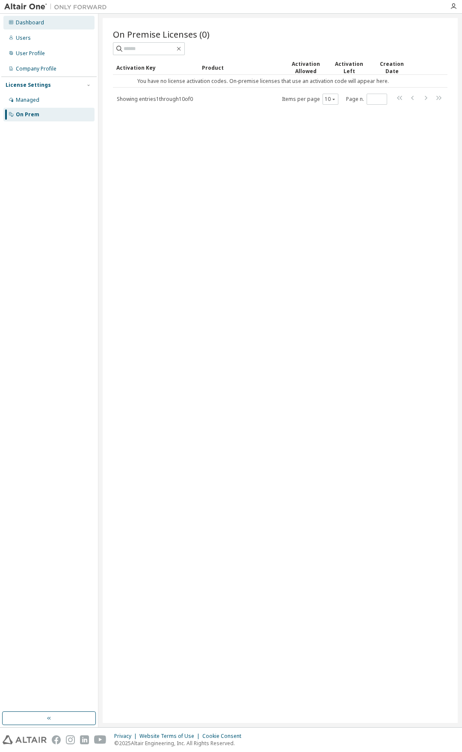
click at [26, 24] on div "Dashboard" at bounding box center [30, 22] width 28 height 7
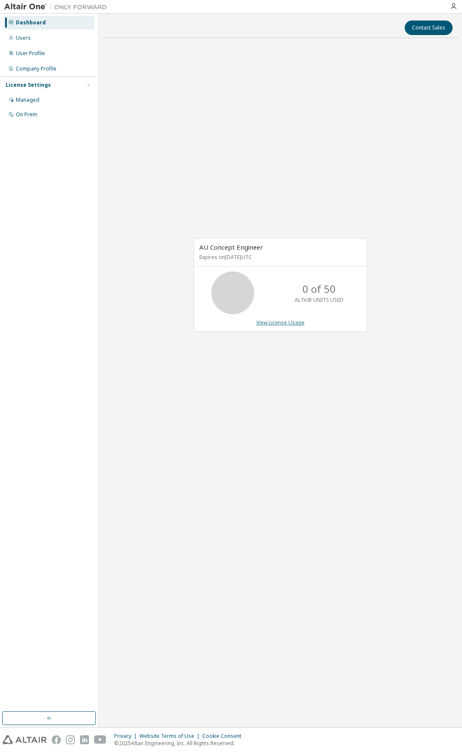
click at [270, 324] on link "View License Usage" at bounding box center [280, 322] width 48 height 7
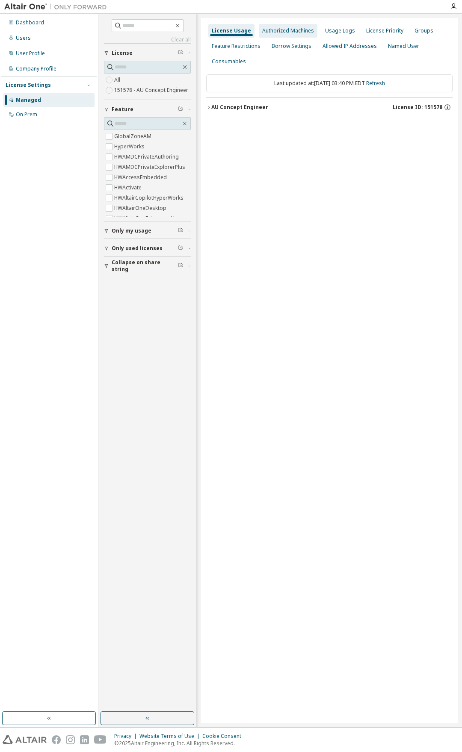
click at [287, 30] on div "Authorized Machines" at bounding box center [288, 30] width 52 height 7
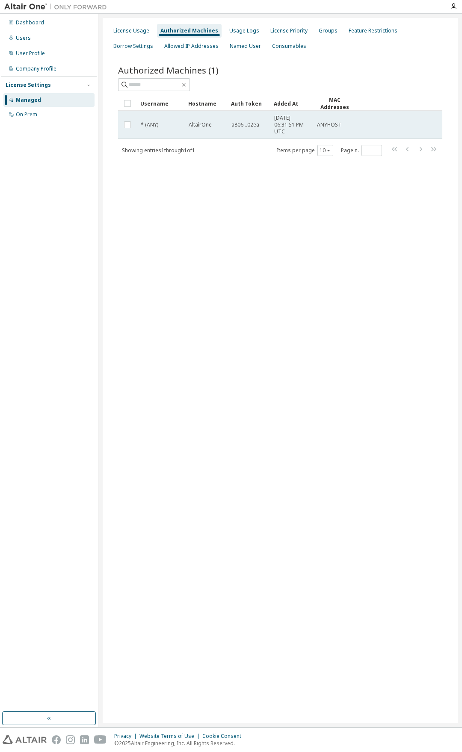
click at [197, 127] on span "AltairOne" at bounding box center [200, 124] width 23 height 7
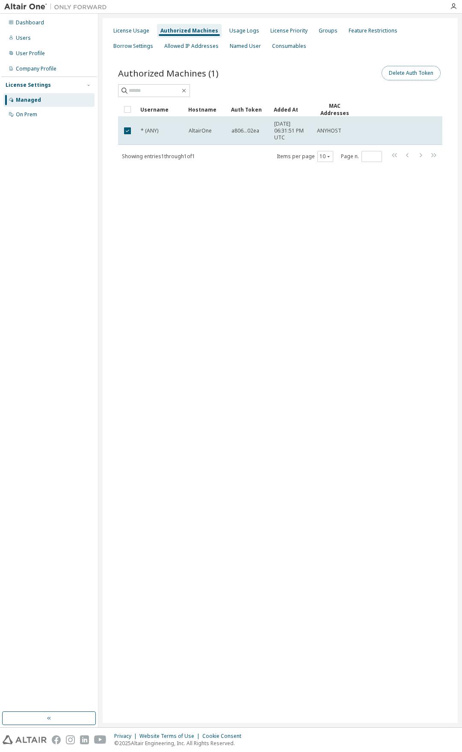
click at [407, 75] on button "Delete Auth Token" at bounding box center [410, 73] width 59 height 15
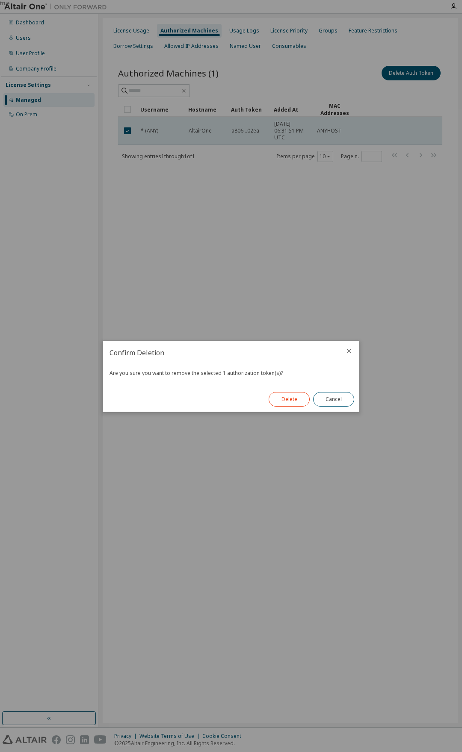
click at [292, 399] on button "Delete" at bounding box center [289, 399] width 41 height 15
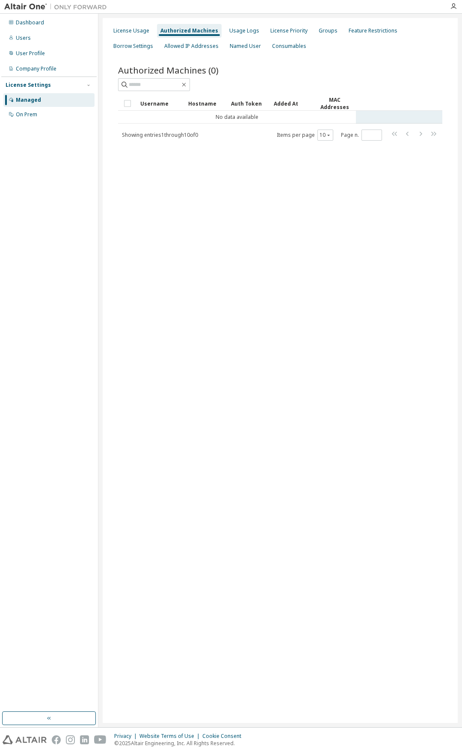
click at [363, 118] on tr "No data available" at bounding box center [280, 117] width 324 height 13
drag, startPoint x: 252, startPoint y: 174, endPoint x: 204, endPoint y: 189, distance: 50.7
click at [204, 189] on div "License Usage Authorized Machines Usage Logs License Priority Groups Feature Re…" at bounding box center [280, 370] width 355 height 705
click at [138, 33] on div "License Usage" at bounding box center [131, 30] width 36 height 7
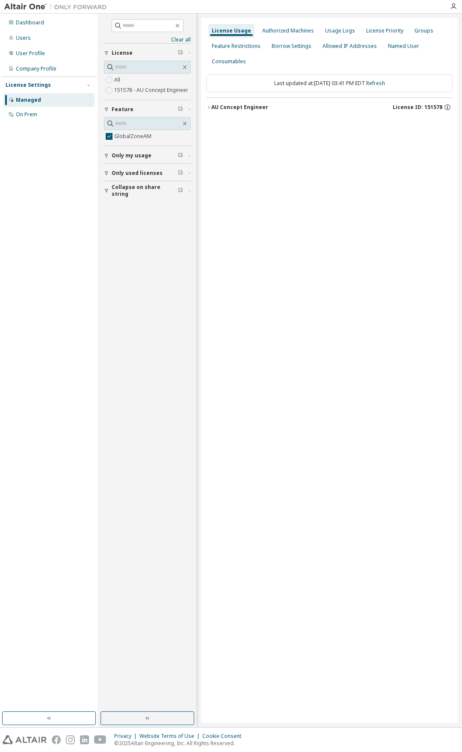
click at [210, 108] on icon "button" at bounding box center [208, 107] width 5 height 5
click at [244, 121] on div "GlobalZoneAM" at bounding box center [257, 125] width 77 height 14
click at [428, 124] on div "Expire date: 2025-09-26" at bounding box center [423, 125] width 43 height 14
click at [442, 123] on icon "button" at bounding box center [442, 122] width 6 height 8
click at [407, 125] on div "Expire date: 2025-09-26" at bounding box center [423, 125] width 43 height 14
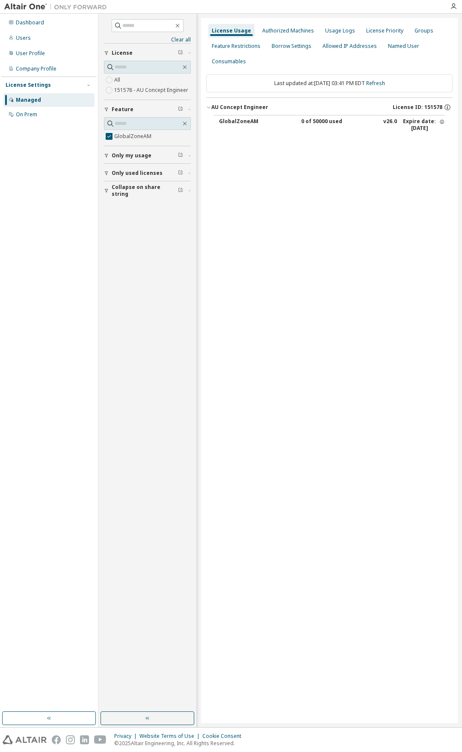
click at [302, 83] on div "Last updated at: Fri 2025-09-12 03:41 PM EDT Refresh" at bounding box center [329, 83] width 246 height 18
click at [279, 31] on div "Authorized Machines" at bounding box center [288, 30] width 52 height 7
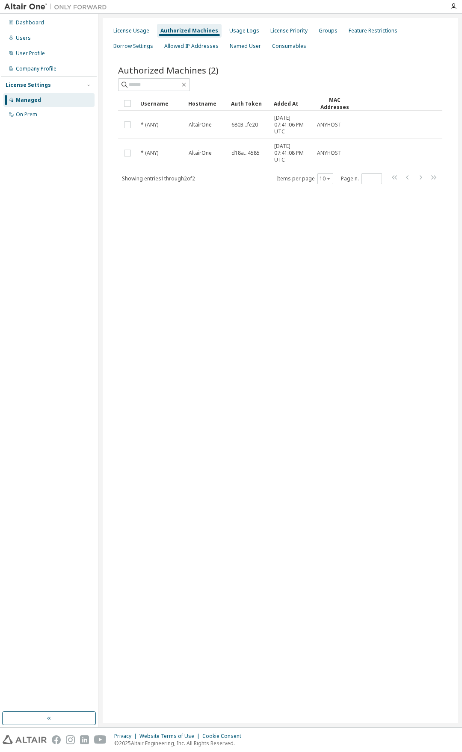
click at [461, 403] on div "License Usage Authorized Machines Usage Logs License Priority Groups Feature Re…" at bounding box center [279, 371] width 363 height 714
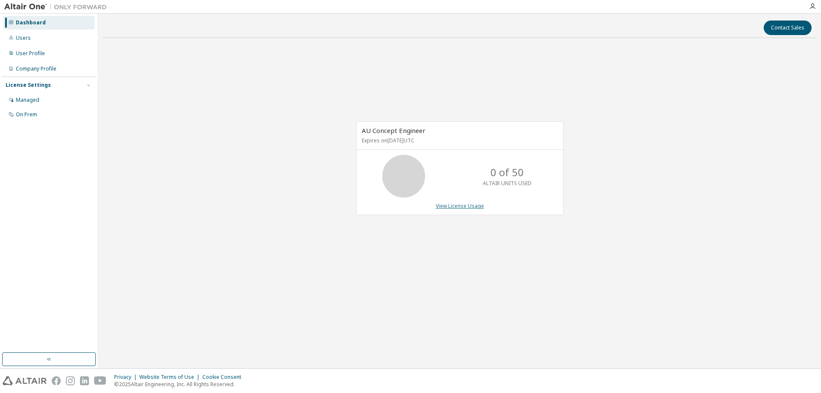
click at [460, 207] on link "View License Usage" at bounding box center [460, 205] width 48 height 7
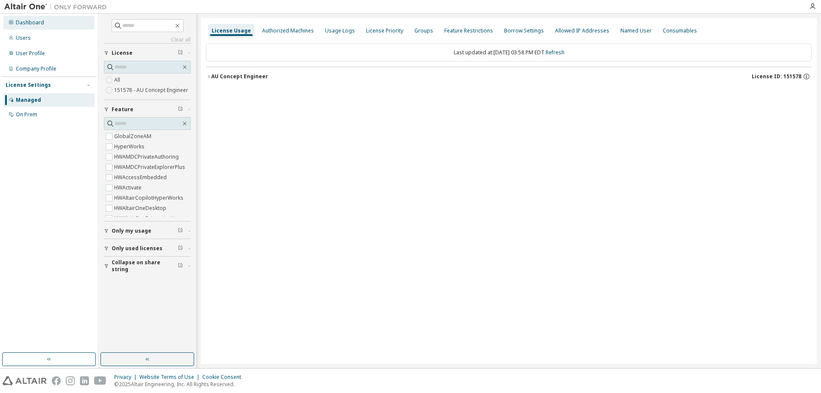
click at [33, 24] on div "Dashboard" at bounding box center [30, 22] width 28 height 7
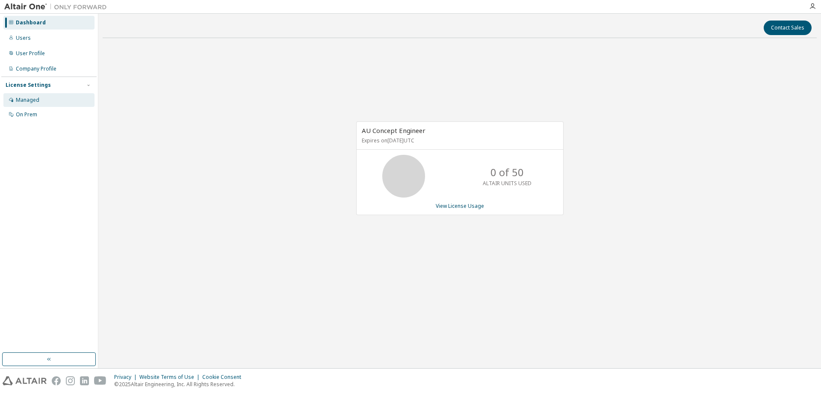
click at [30, 103] on div "Managed" at bounding box center [28, 100] width 24 height 7
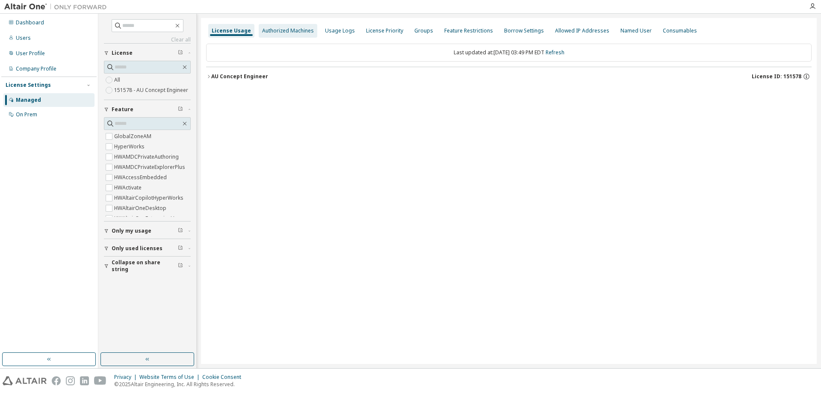
click at [293, 32] on div "Authorized Machines" at bounding box center [288, 30] width 52 height 7
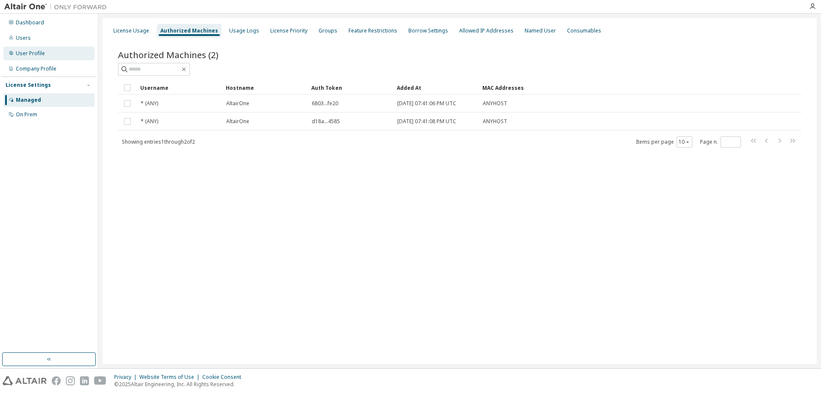
click at [37, 53] on div "User Profile" at bounding box center [30, 53] width 29 height 7
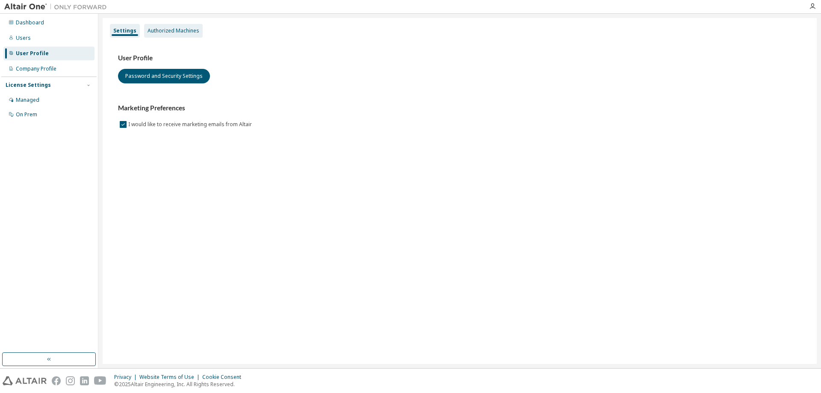
click at [179, 31] on div "Authorized Machines" at bounding box center [174, 30] width 52 height 7
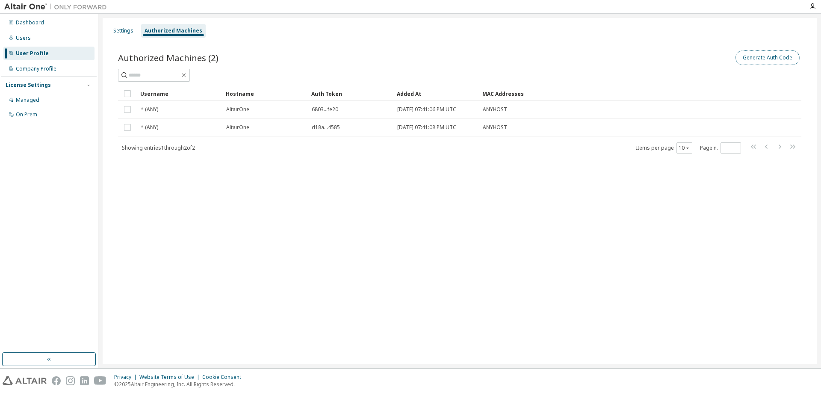
click at [762, 59] on button "Generate Auth Code" at bounding box center [767, 57] width 64 height 15
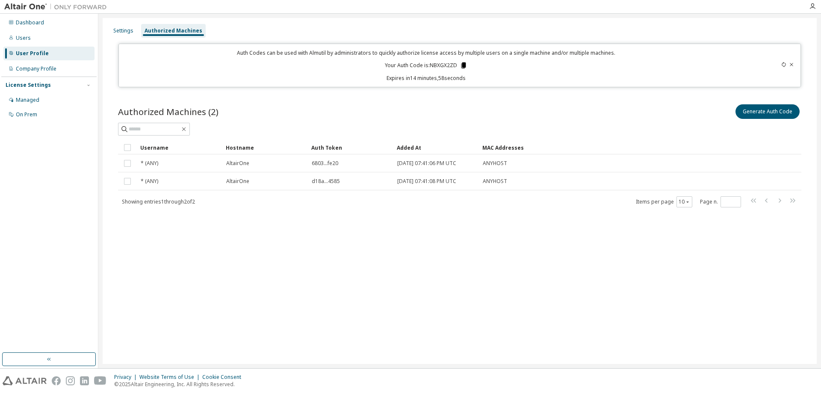
click at [464, 65] on icon at bounding box center [463, 65] width 5 height 6
click at [374, 234] on div "Settings Authorized Machines Auth Codes can be used with Almutil by administrat…" at bounding box center [460, 191] width 714 height 346
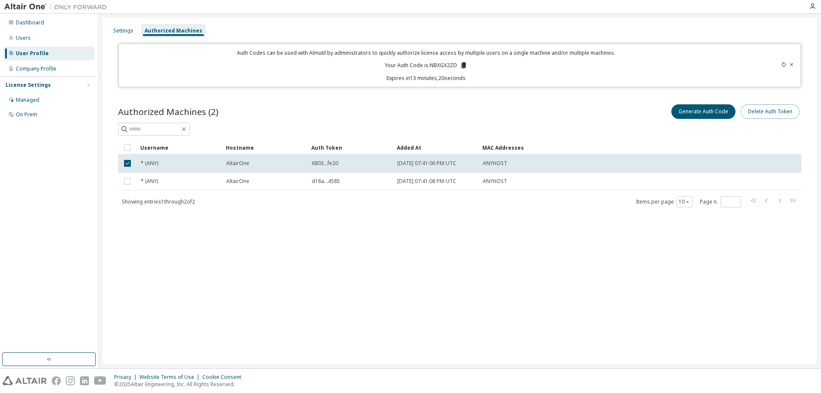
click at [773, 113] on button "Delete Auth Token" at bounding box center [770, 111] width 59 height 15
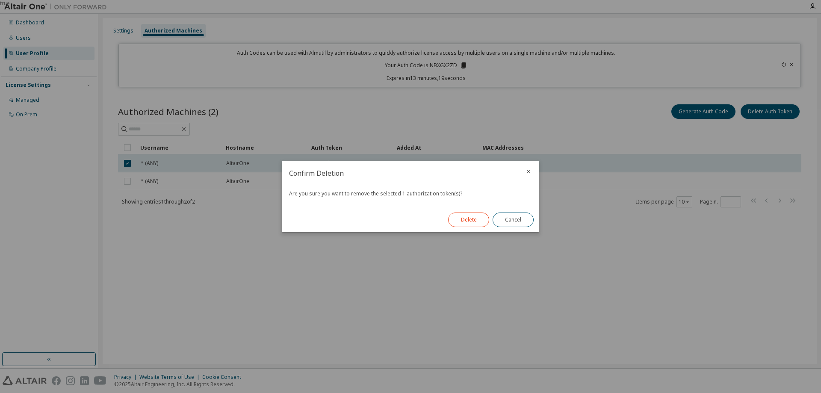
click at [458, 219] on button "Delete" at bounding box center [468, 220] width 41 height 15
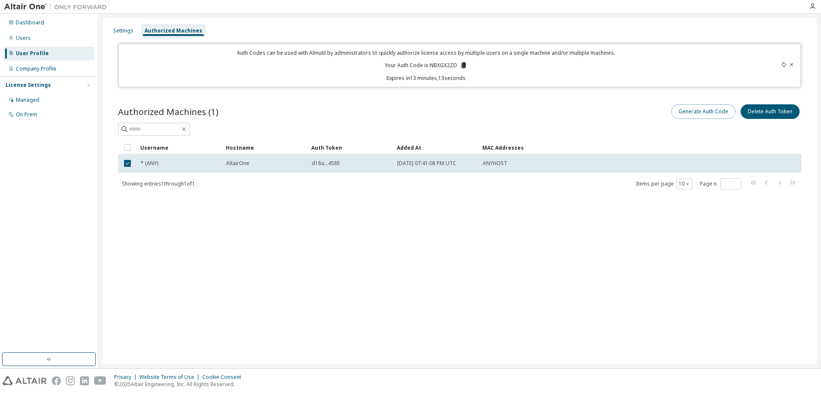
click at [700, 111] on button "Generate Auth Code" at bounding box center [703, 111] width 64 height 15
drag, startPoint x: 430, startPoint y: 65, endPoint x: 456, endPoint y: 67, distance: 26.1
click at [456, 67] on p "Your Auth Code is: NBXGX2ZD" at bounding box center [426, 66] width 83 height 8
click at [35, 99] on div "Managed" at bounding box center [28, 100] width 24 height 7
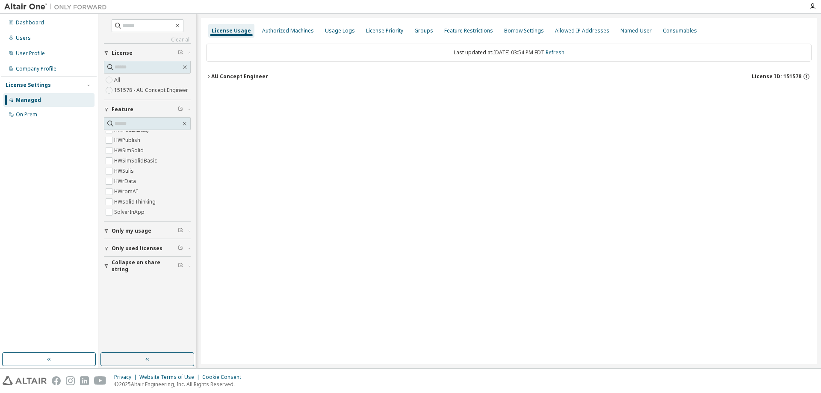
scroll to position [842, 0]
click at [228, 31] on div "License Usage" at bounding box center [231, 30] width 39 height 7
click at [247, 73] on div "AU Concept Engineer" at bounding box center [239, 76] width 57 height 7
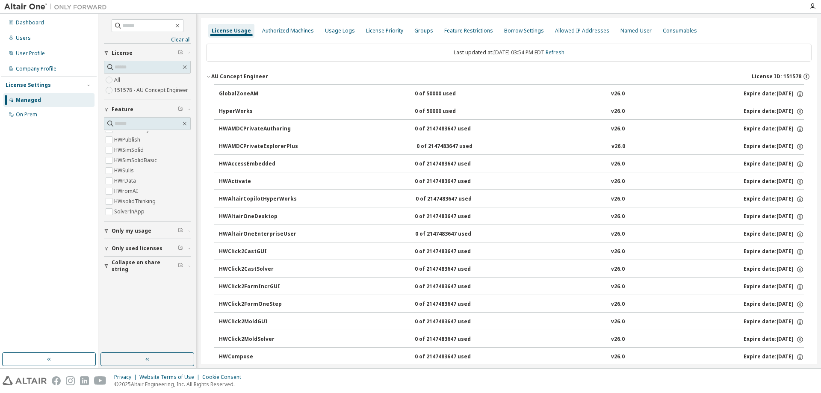
click at [236, 93] on div "GlobalZoneAM" at bounding box center [257, 94] width 77 height 8
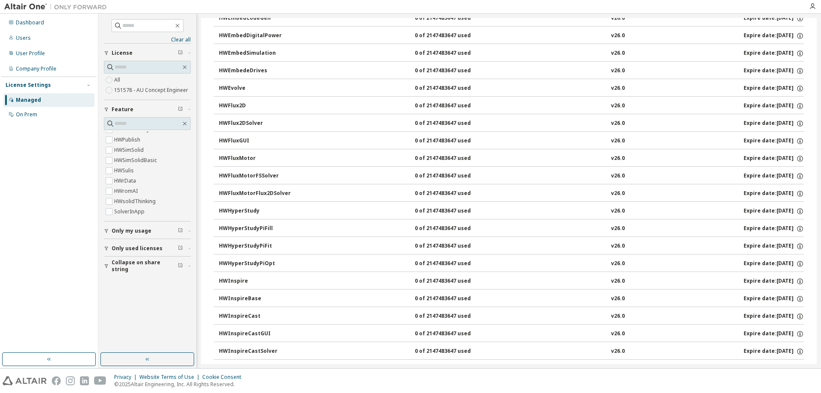
scroll to position [556, 0]
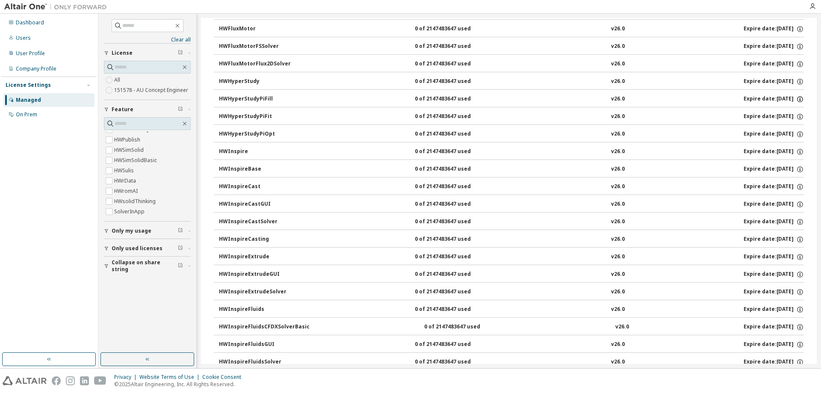
click at [797, 100] on icon "button" at bounding box center [800, 99] width 6 height 6
click at [629, 134] on div "HWHyperStudyPiOpt 0 of 2147483647 used v26.0 Expire date: 2025-09-26" at bounding box center [511, 134] width 585 height 8
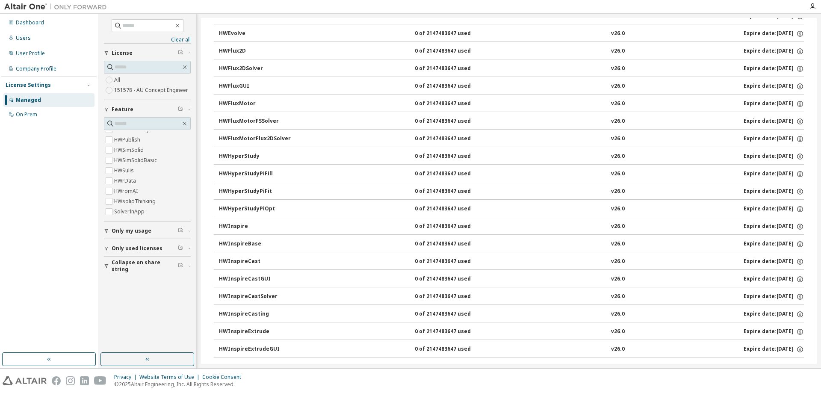
scroll to position [470, 0]
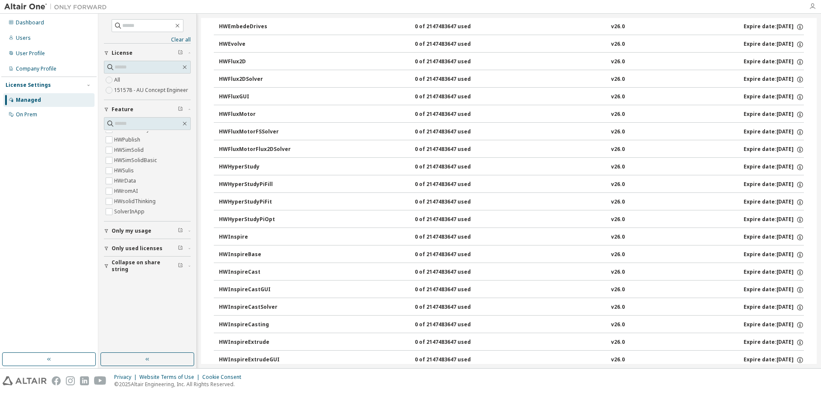
click at [811, 9] on icon "button" at bounding box center [812, 6] width 7 height 7
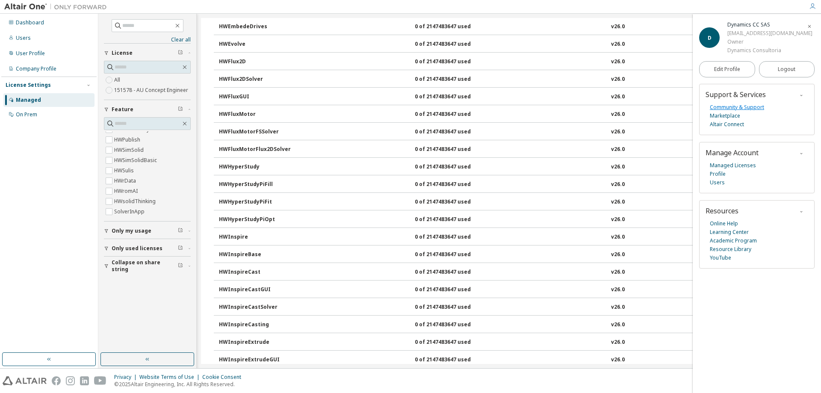
click at [751, 107] on link "Community & Support" at bounding box center [737, 107] width 54 height 9
